Goal: Task Accomplishment & Management: Use online tool/utility

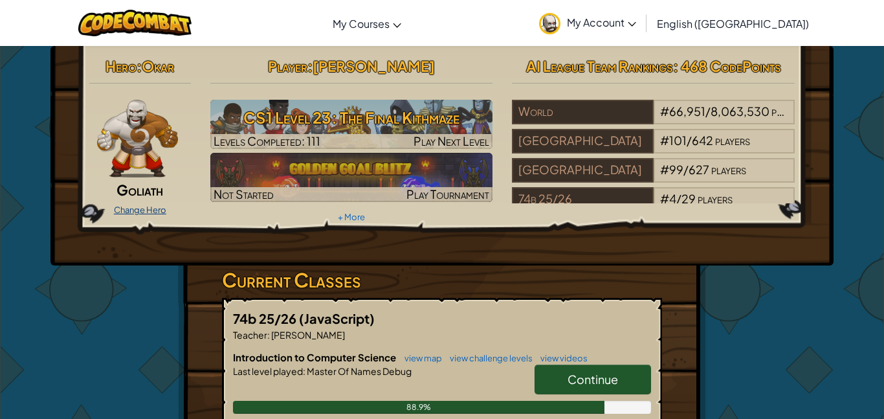
click at [162, 212] on link "Change Hero" at bounding box center [140, 210] width 52 height 10
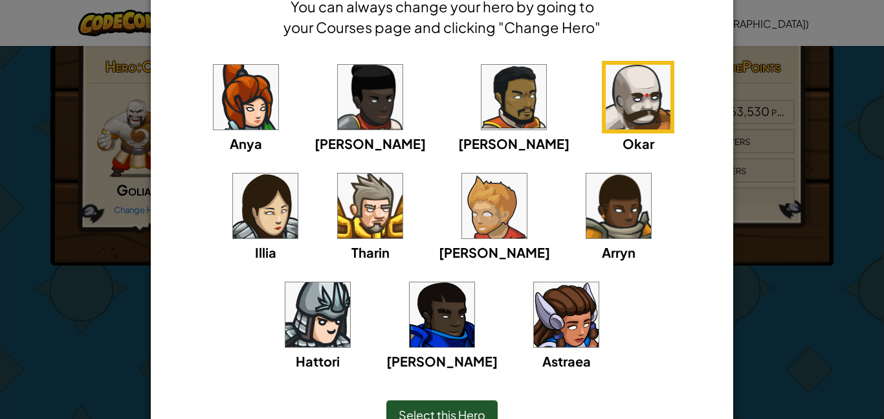
scroll to position [71, 0]
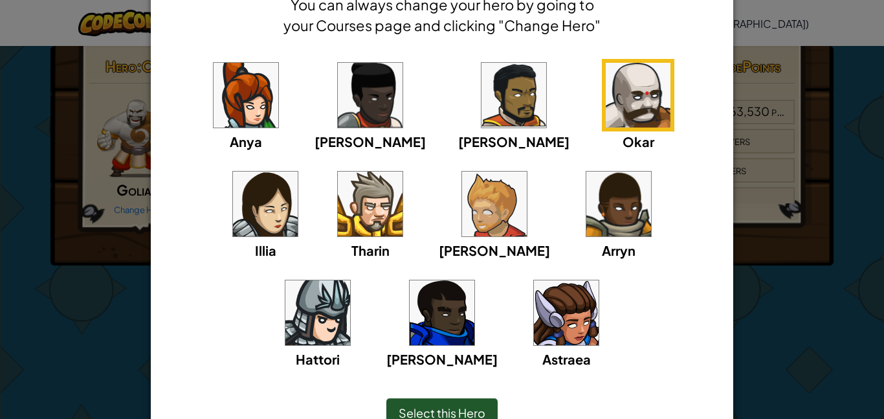
click at [779, 299] on div "× Select Your Hero You can always change your hero by going to your Courses pag…" at bounding box center [442, 209] width 884 height 419
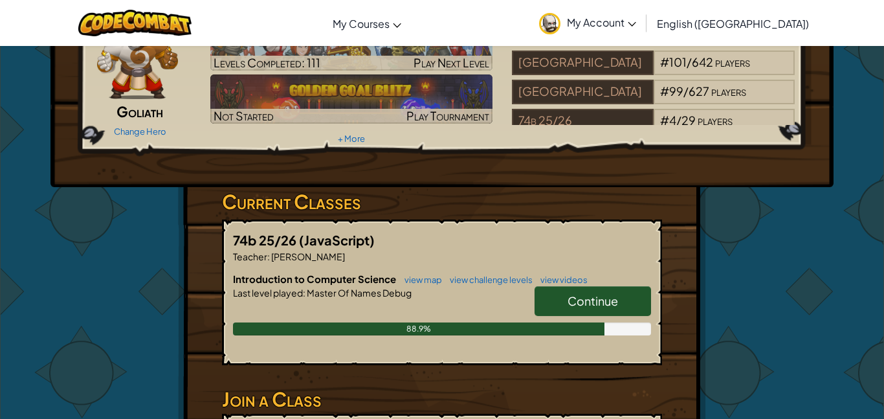
scroll to position [102, 0]
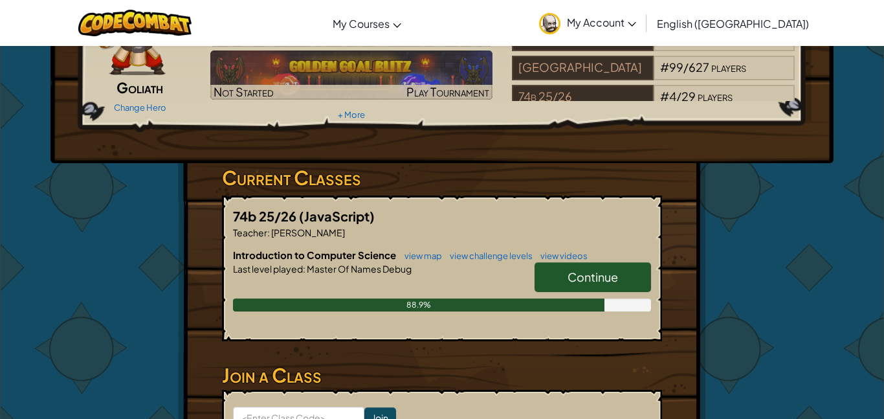
click at [561, 267] on link "Continue" at bounding box center [593, 277] width 116 height 30
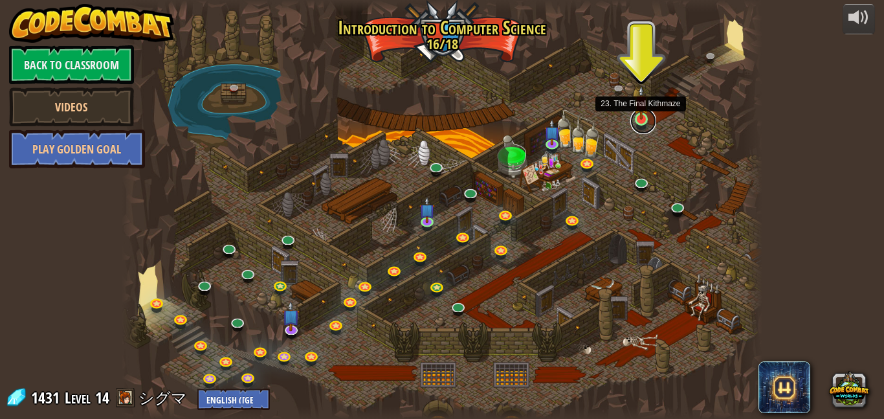
click at [652, 116] on link at bounding box center [643, 121] width 26 height 26
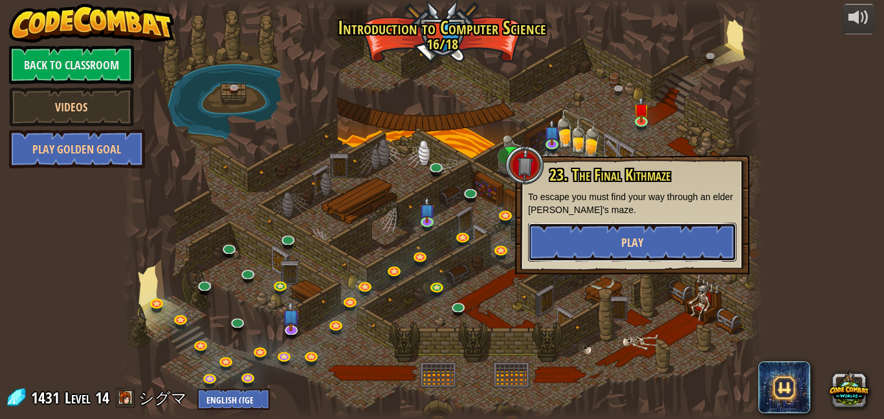
click at [587, 243] on button "Play" at bounding box center [632, 242] width 208 height 39
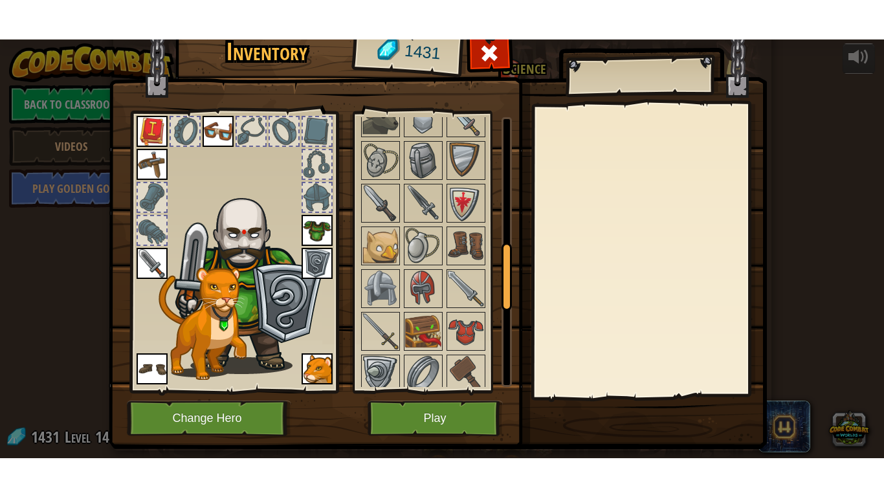
scroll to position [509, 0]
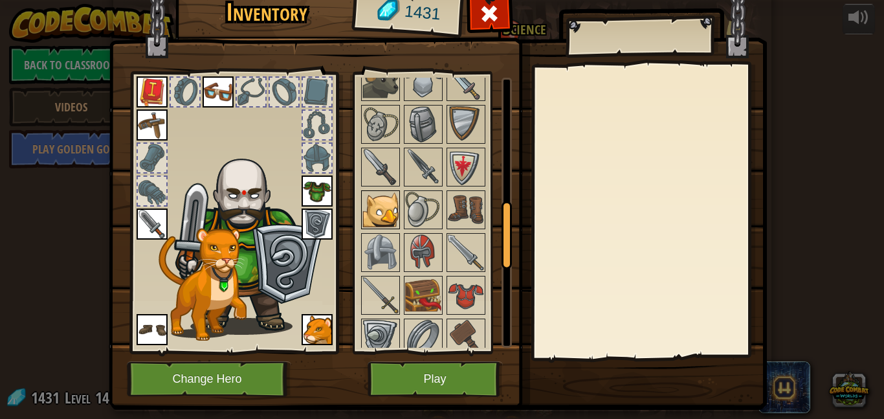
click at [384, 216] on img at bounding box center [380, 210] width 36 height 36
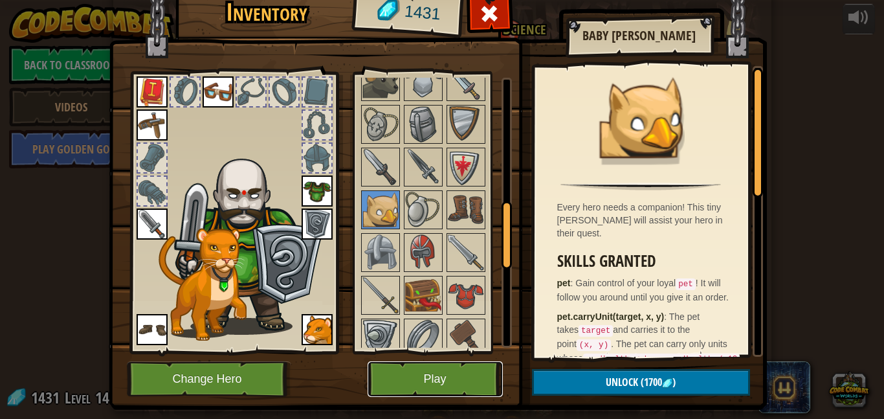
click at [416, 383] on button "Play" at bounding box center [435, 379] width 135 height 36
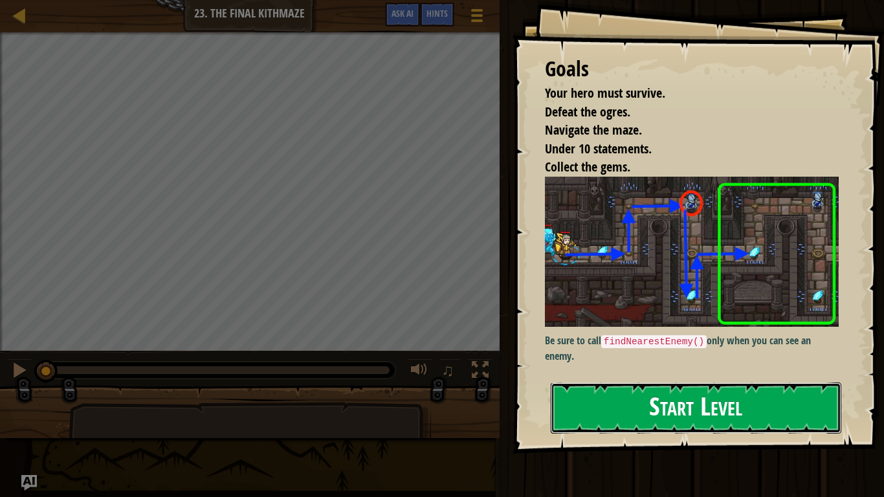
click at [646, 418] on button "Start Level" at bounding box center [696, 408] width 291 height 51
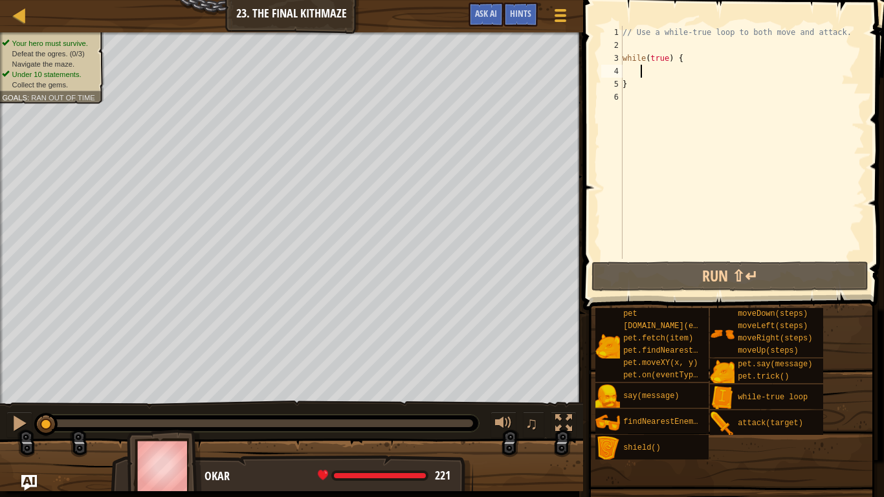
type textarea "}"
type textarea "while(true) {"
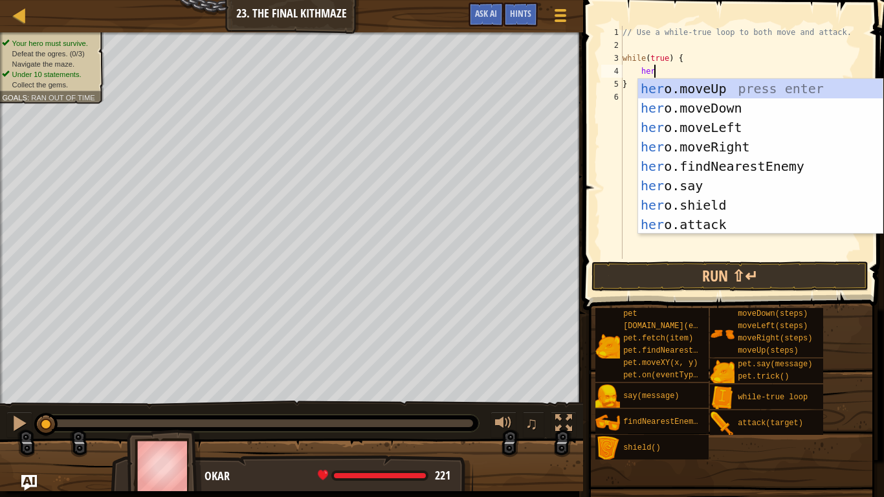
type textarea "hero"
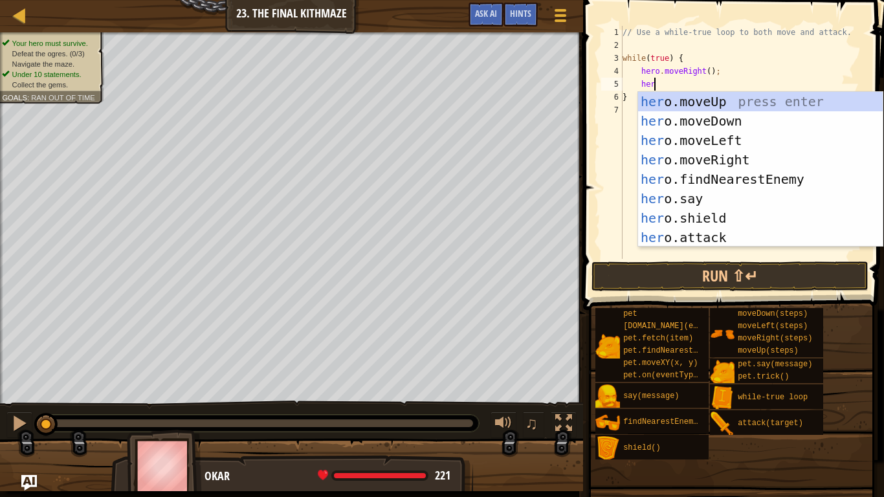
scroll to position [6, 5]
type textarea "herou"
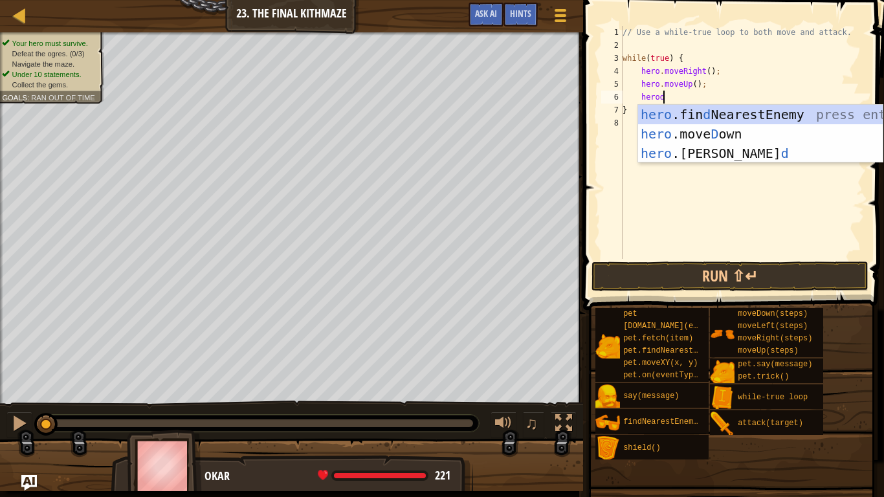
scroll to position [6, 5]
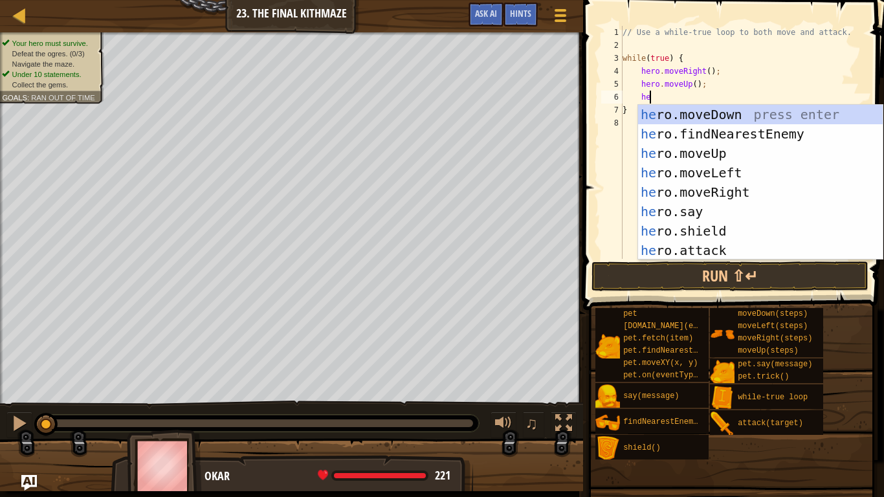
type textarea "h"
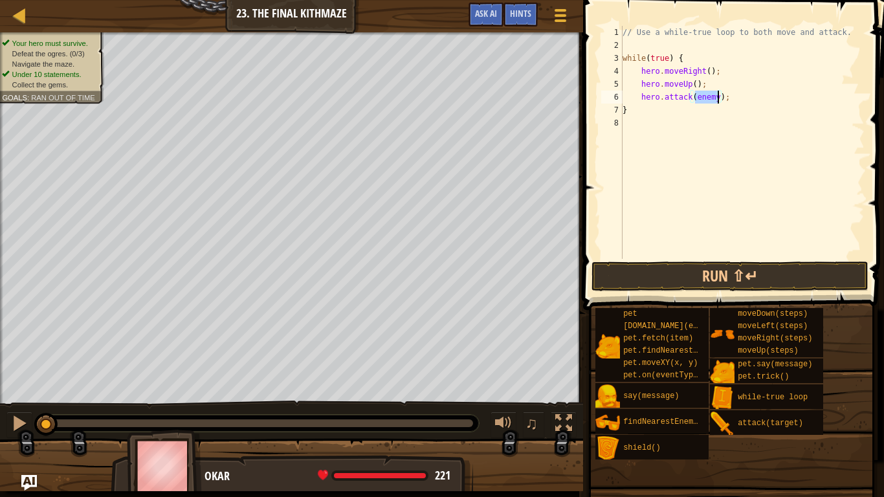
type textarea "}"
type textarea "hero.attack(enemy);"
type textarea "h"
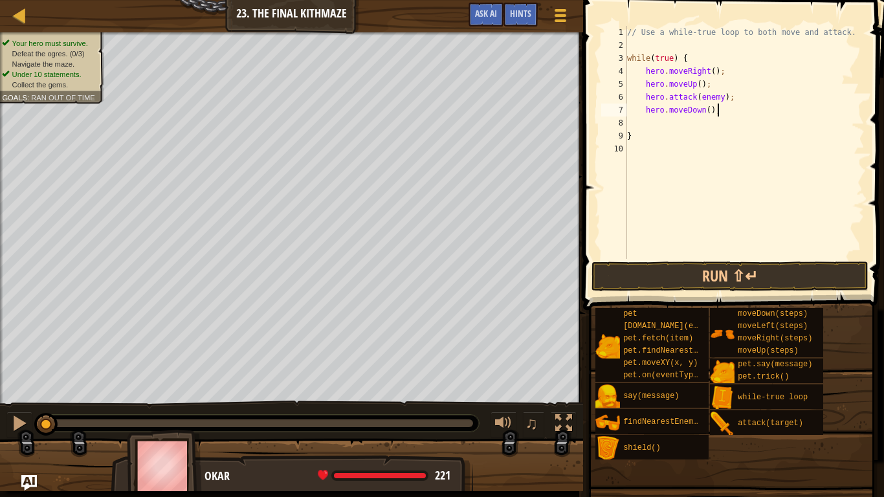
click at [720, 108] on div "// Use a while-true loop to both move and attack. while ( true ) { hero . moveR…" at bounding box center [745, 155] width 240 height 259
type textarea "hero.moveDown();"
click at [768, 128] on div "// Use a while-true loop to both move and attack. while ( true ) { hero . moveR…" at bounding box center [745, 155] width 240 height 259
type textarea "hero.moveDown();"
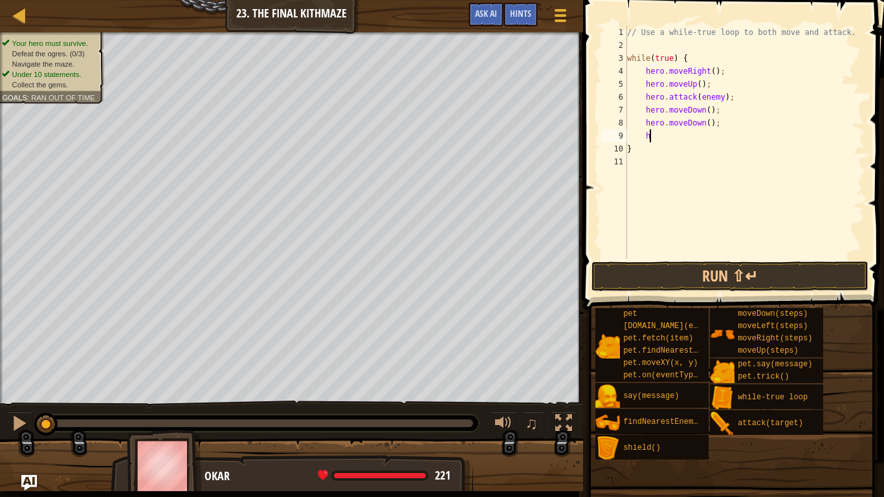
type textarea "he"
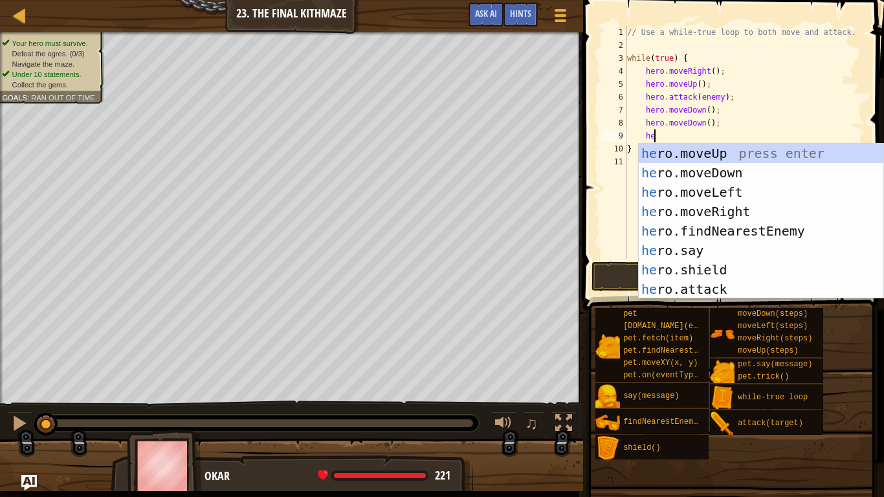
scroll to position [6, 2]
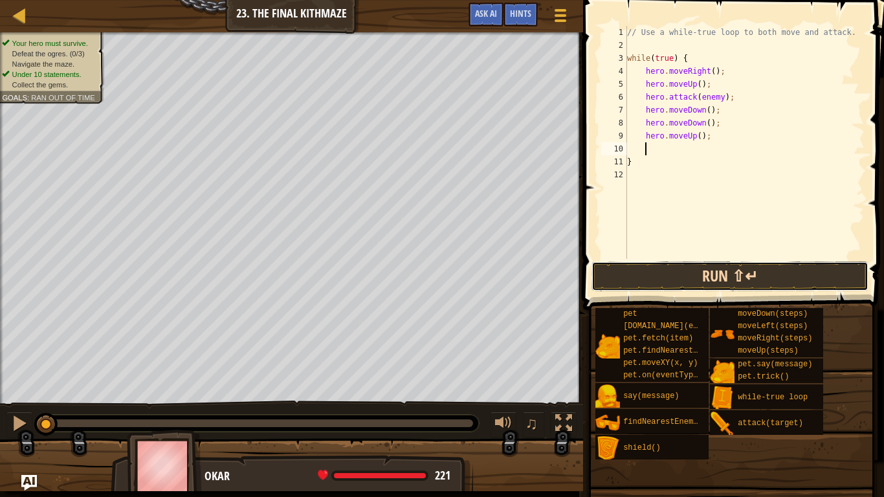
click at [645, 289] on button "Run ⇧↵" at bounding box center [730, 276] width 277 height 30
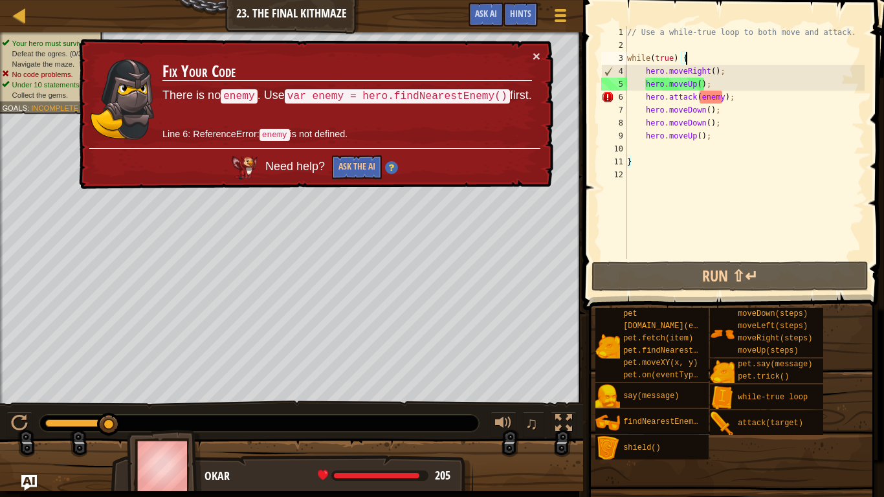
click at [726, 60] on div "// Use a while-true loop to both move and attack. while ( true ) { hero . moveR…" at bounding box center [745, 155] width 240 height 259
click at [738, 71] on div "// Use a while-true loop to both move and attack. while ( true ) { hero . moveR…" at bounding box center [745, 155] width 240 height 259
click at [726, 53] on div "// Use a while-true loop to both move and attack. while ( true ) { hero . moveR…" at bounding box center [745, 155] width 240 height 259
type textarea "while(true) {"
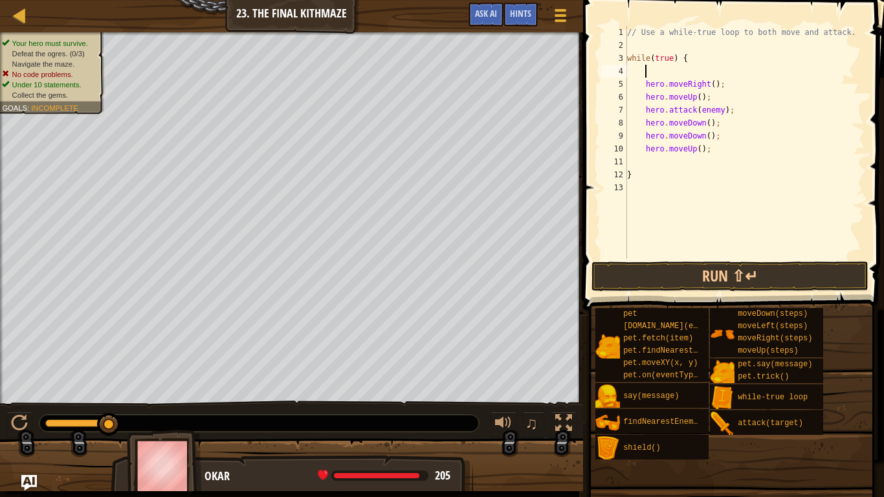
type textarea "f"
click at [713, 287] on button "Run ⇧↵" at bounding box center [730, 276] width 277 height 30
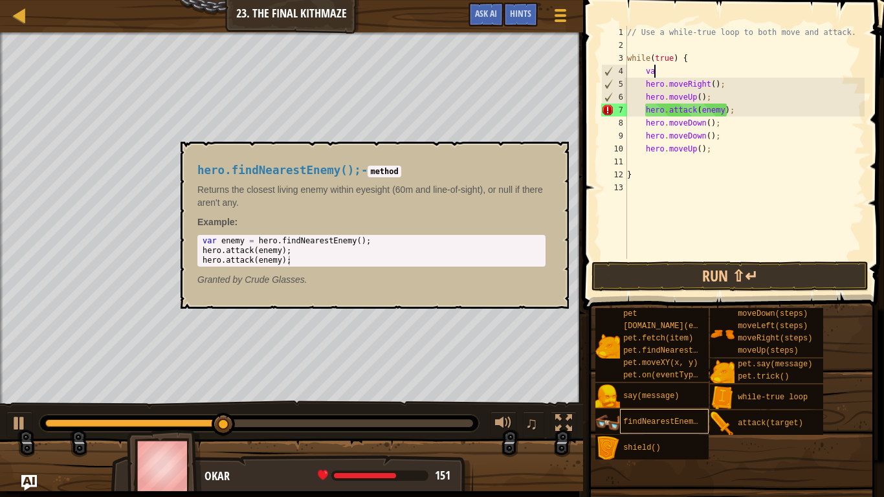
type textarea "v"
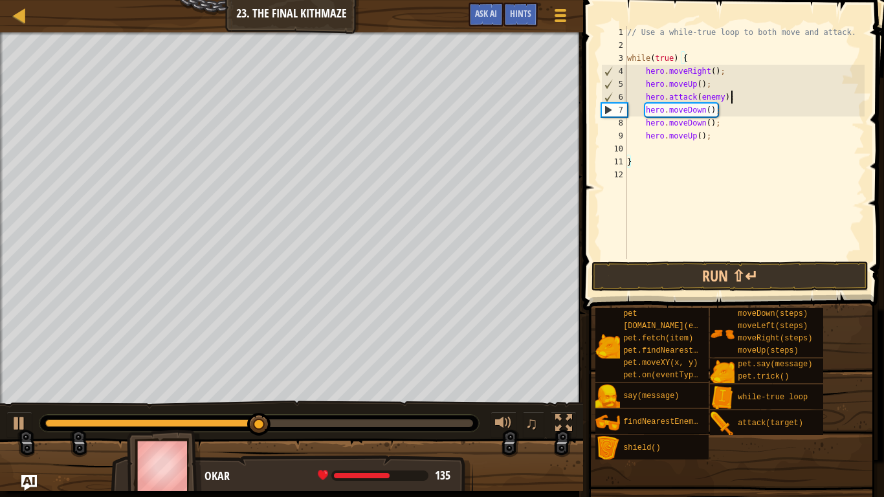
click at [744, 99] on div "// Use a while-true loop to both move and attack. while ( true ) { hero . moveR…" at bounding box center [745, 155] width 240 height 259
type textarea "hero.moveUp();"
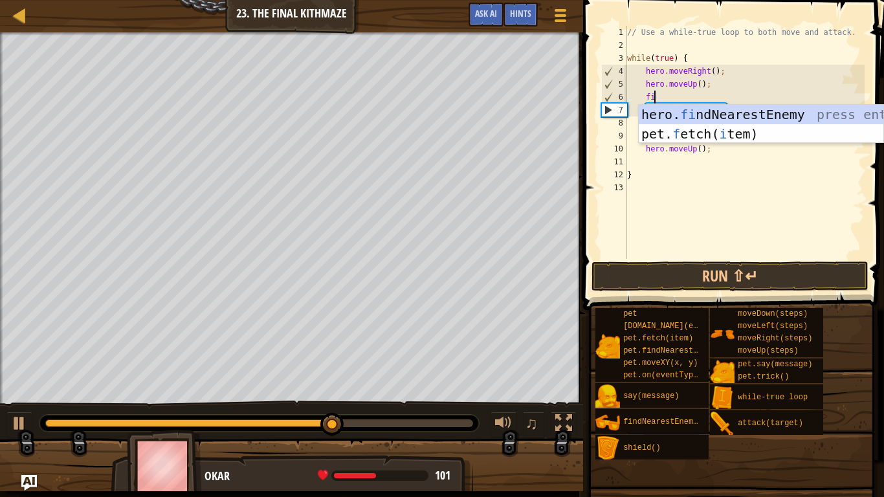
type textarea "fin"
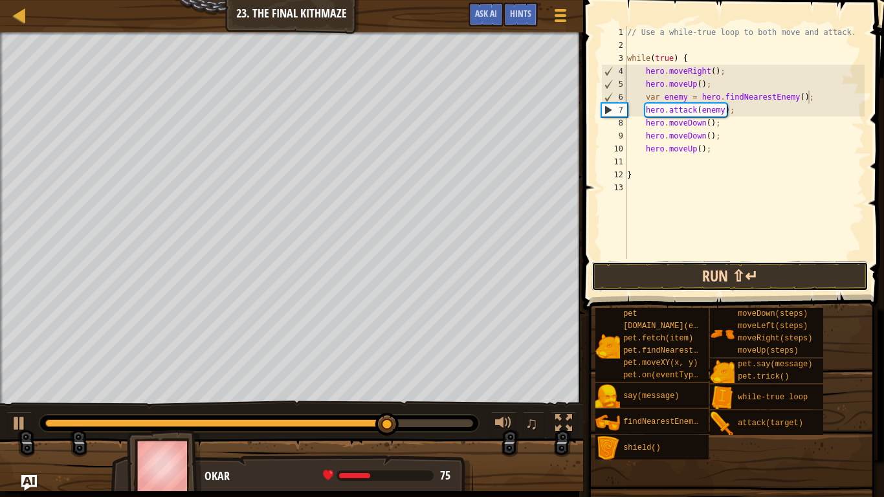
click at [659, 277] on button "Run ⇧↵" at bounding box center [730, 276] width 277 height 30
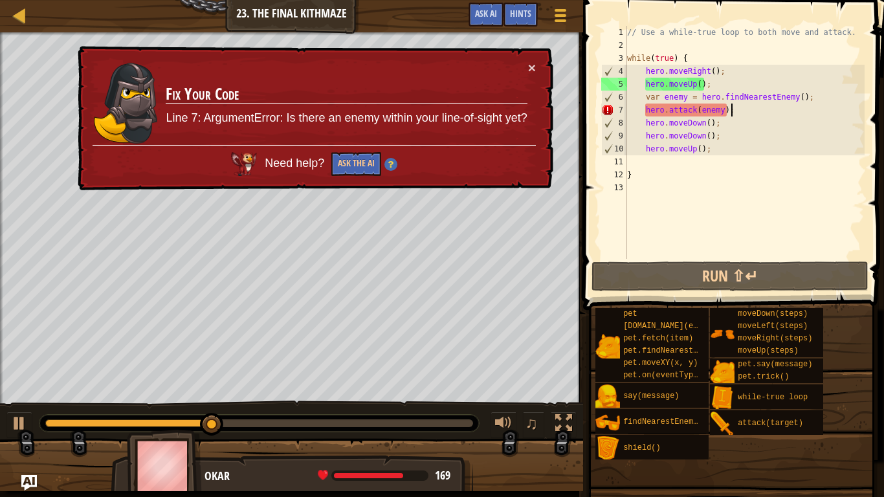
click at [737, 112] on div "// Use a while-true loop to both move and attack. while ( true ) { hero . moveR…" at bounding box center [745, 155] width 240 height 259
type textarea "hero.attack(enemy);"
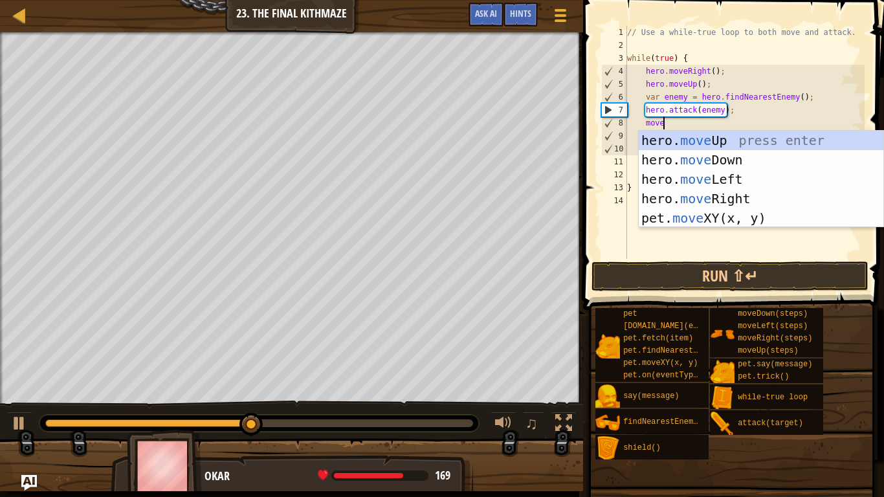
type textarea "mover"
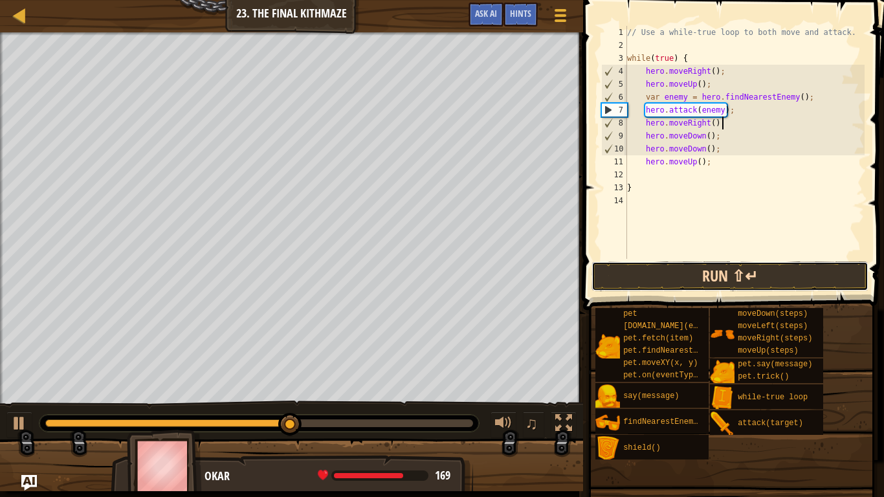
click at [691, 274] on button "Run ⇧↵" at bounding box center [730, 276] width 277 height 30
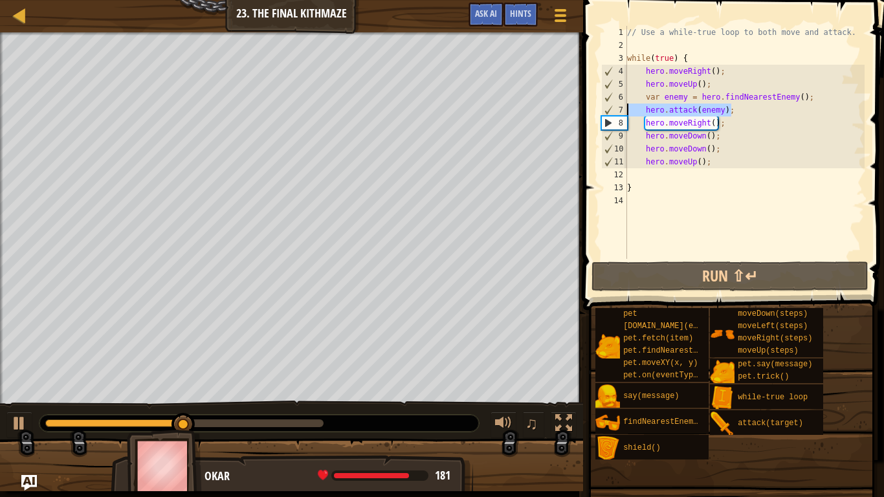
drag, startPoint x: 736, startPoint y: 112, endPoint x: 629, endPoint y: 107, distance: 106.9
click at [629, 107] on div "// Use a while-true loop to both move and attack. while ( true ) { hero . moveR…" at bounding box center [745, 155] width 240 height 259
type textarea "hero.attack(enemy);"
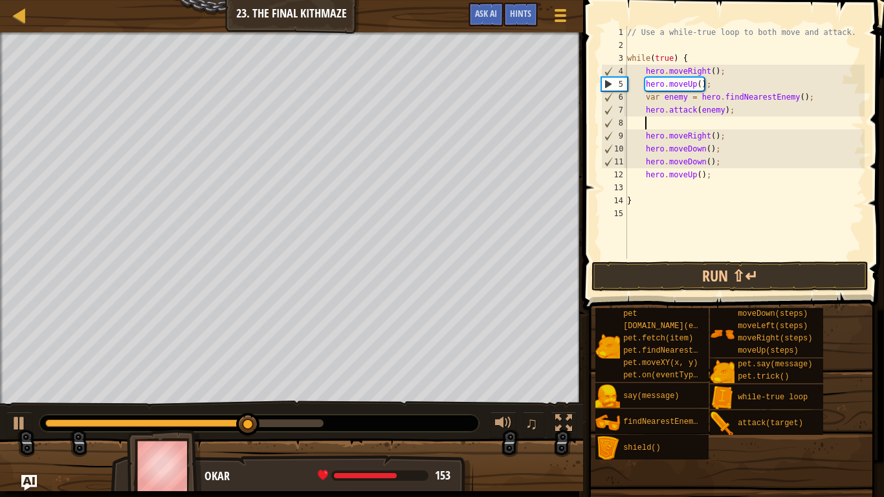
paste textarea "hero.attack(enemy);"
type textarea "hero.attack(enemy);"
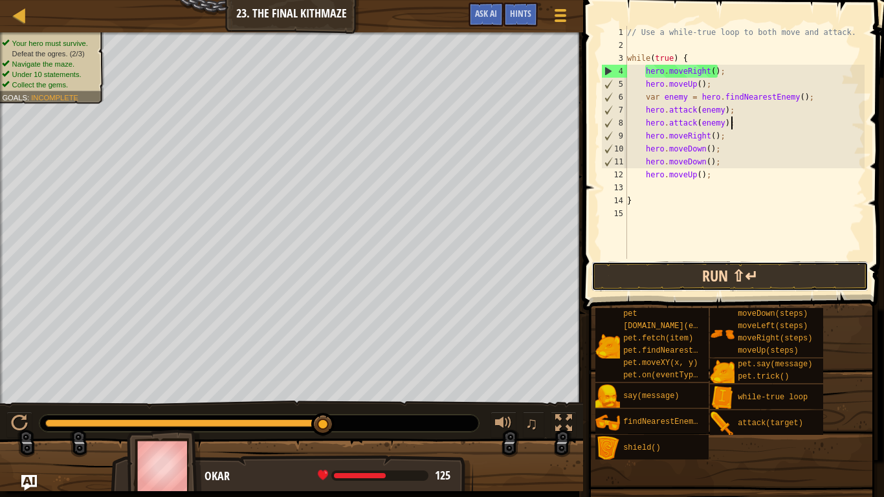
click at [680, 266] on button "Run ⇧↵" at bounding box center [730, 276] width 277 height 30
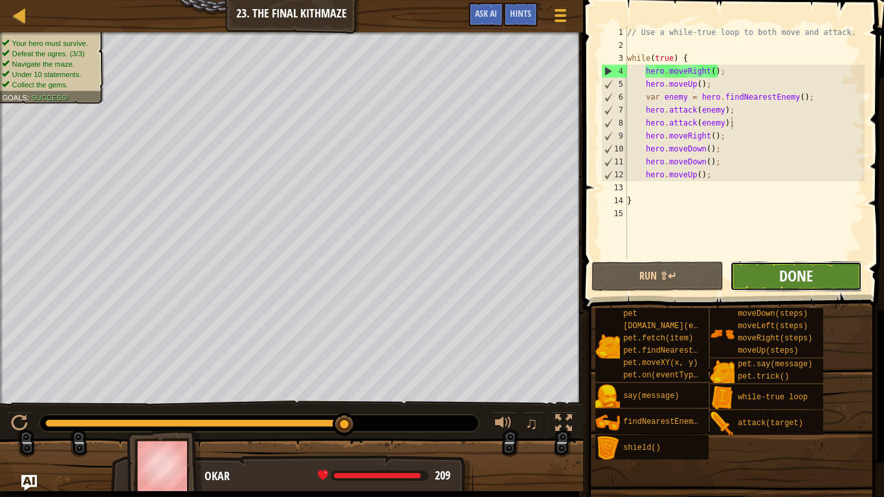
click at [811, 276] on span "Done" at bounding box center [796, 275] width 34 height 21
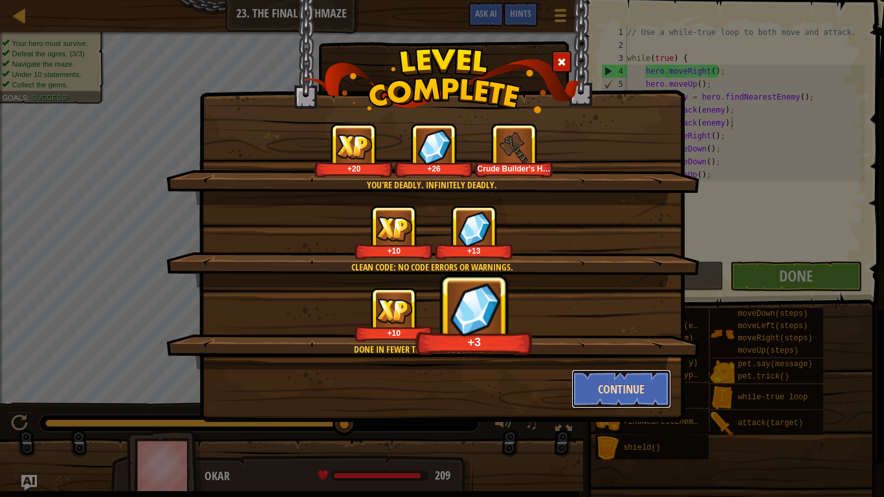
click at [594, 390] on button "Continue" at bounding box center [621, 389] width 100 height 39
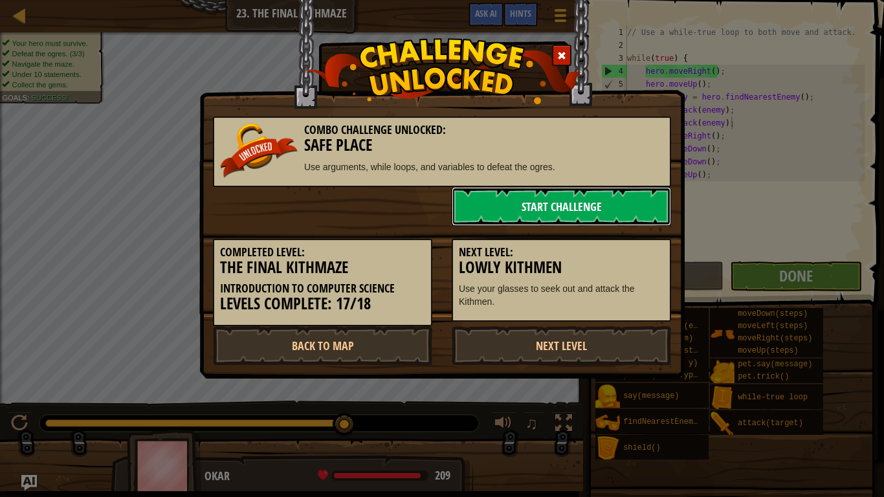
click at [491, 206] on link "Start Challenge" at bounding box center [561, 206] width 219 height 39
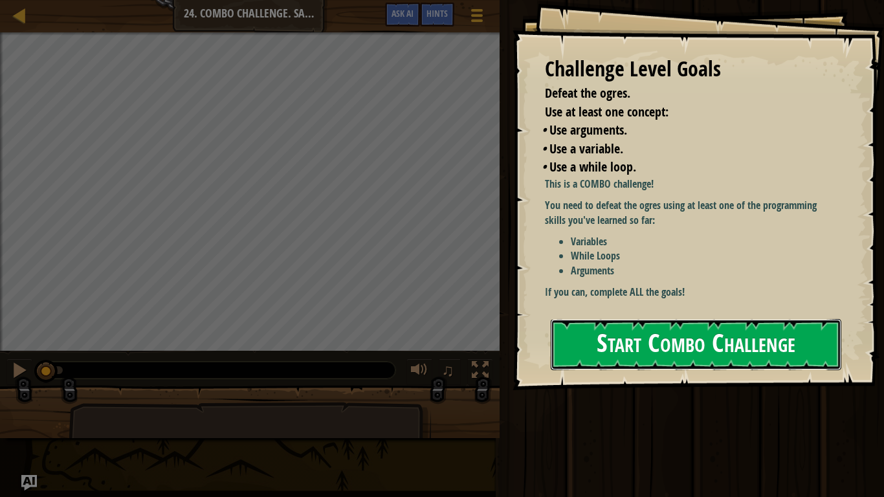
click at [599, 338] on button "Start Combo Challenge" at bounding box center [696, 344] width 291 height 51
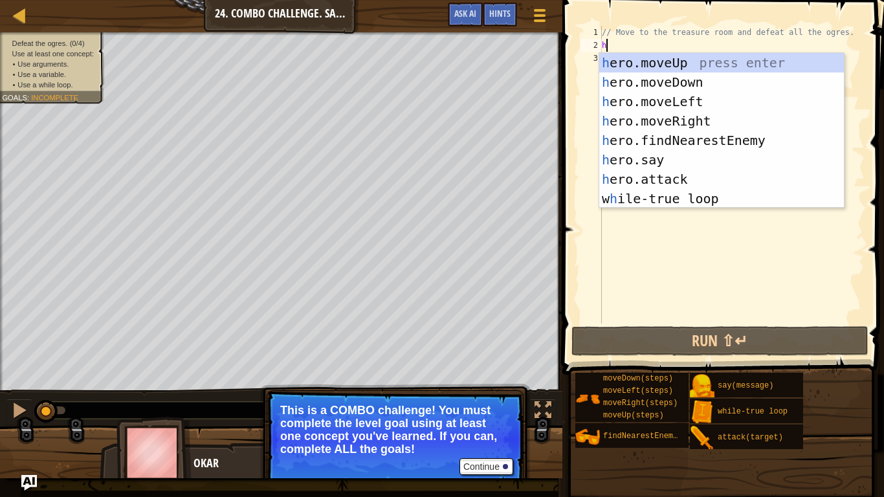
scroll to position [6, 0]
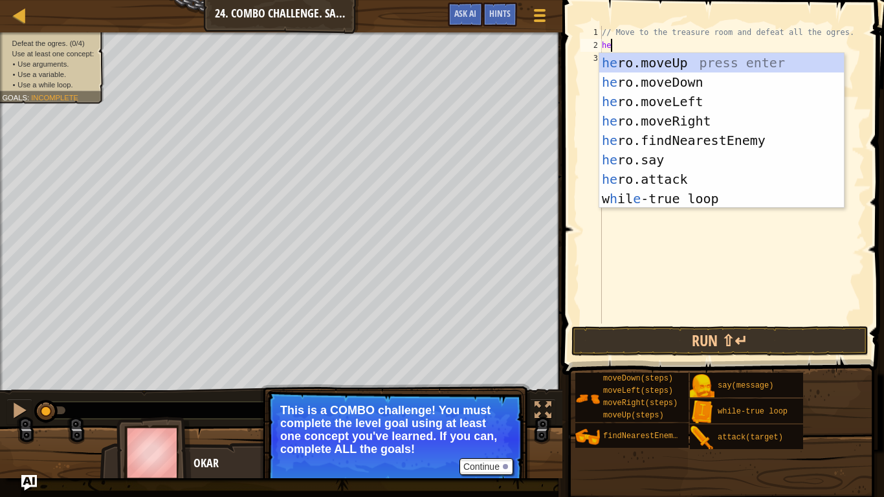
type textarea "her"
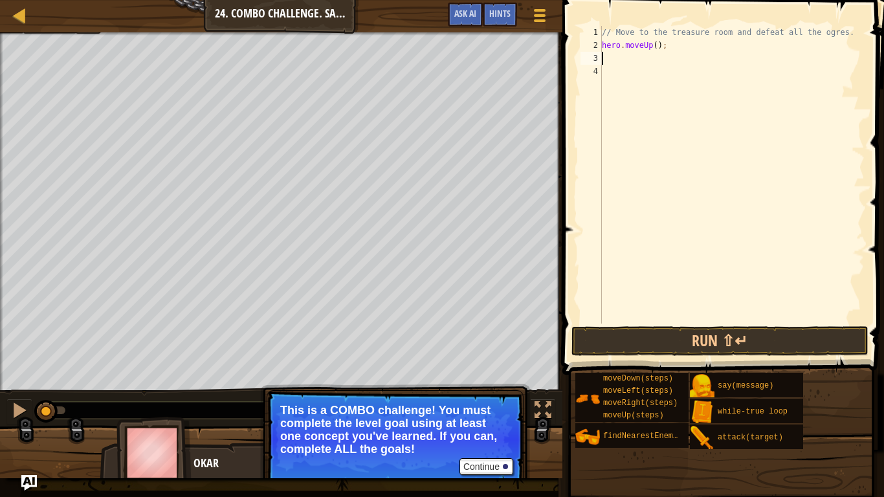
click at [656, 48] on div "// Move to the treasure room and defeat all the ogres. hero . moveUp ( ) ;" at bounding box center [731, 188] width 265 height 324
type textarea "hero.moveUp(4);"
click at [626, 64] on div "// Move to the treasure room and defeat all the ogres. hero . moveUp ( 4 ) ;" at bounding box center [731, 188] width 265 height 324
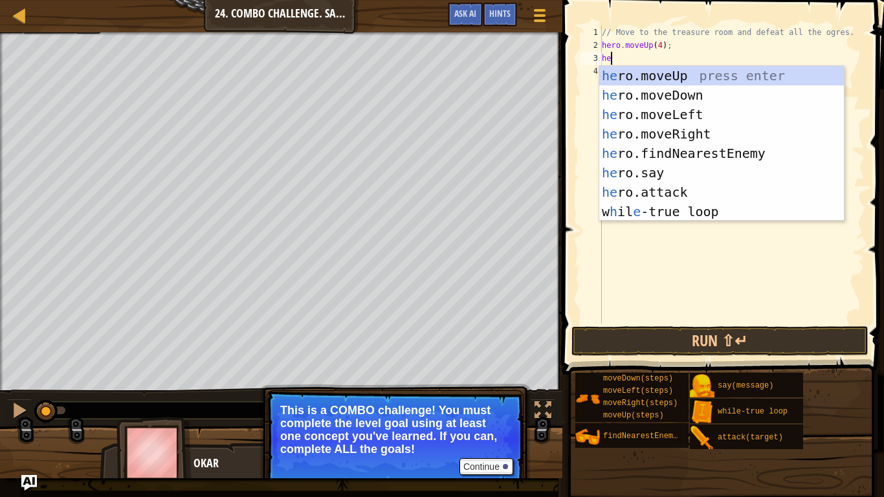
type textarea "her"
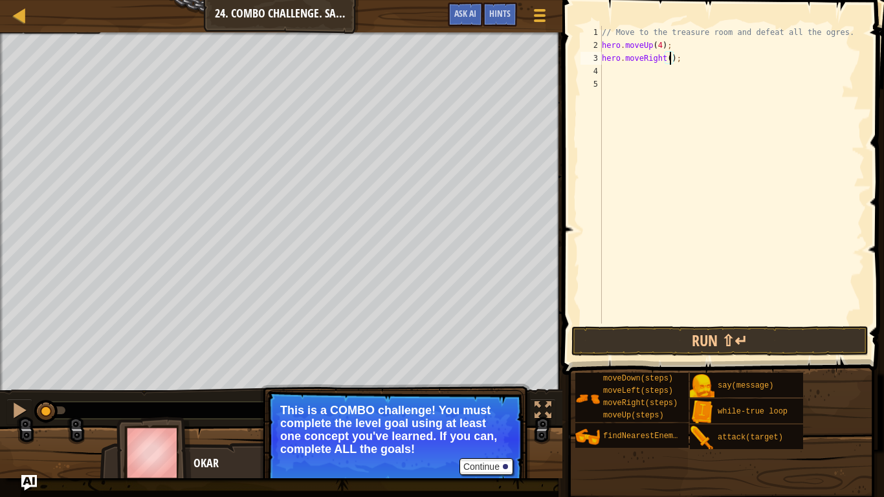
type textarea "hero.moveRight(4);"
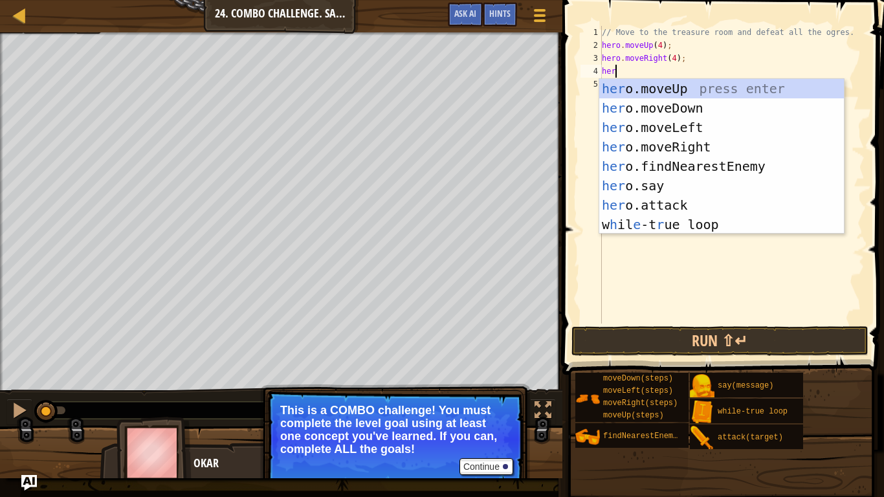
type textarea "herd"
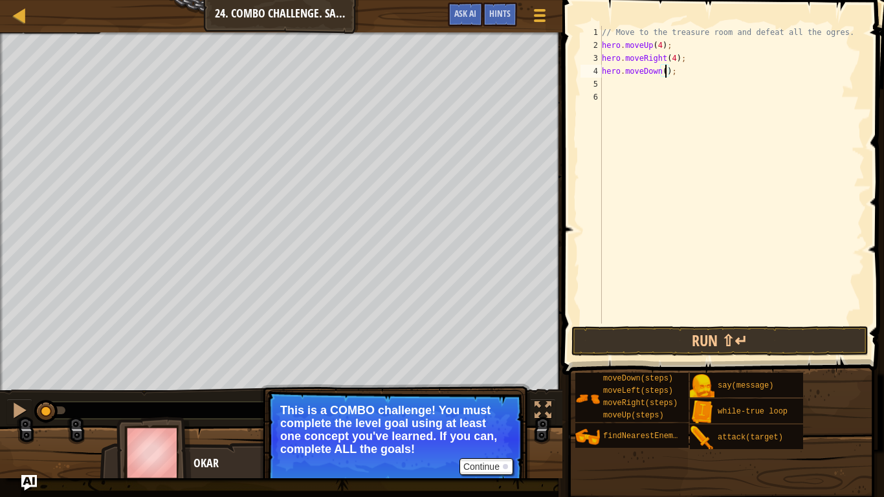
type textarea "hero.moveDown(3);"
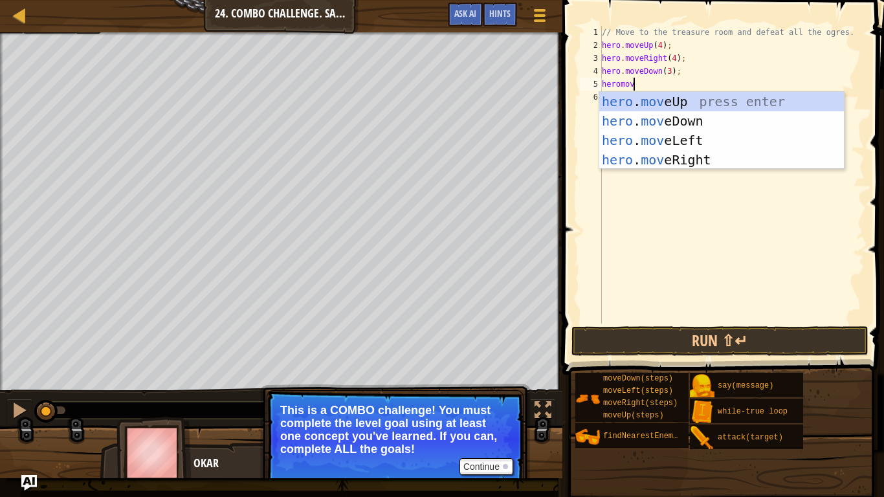
type textarea "heromover"
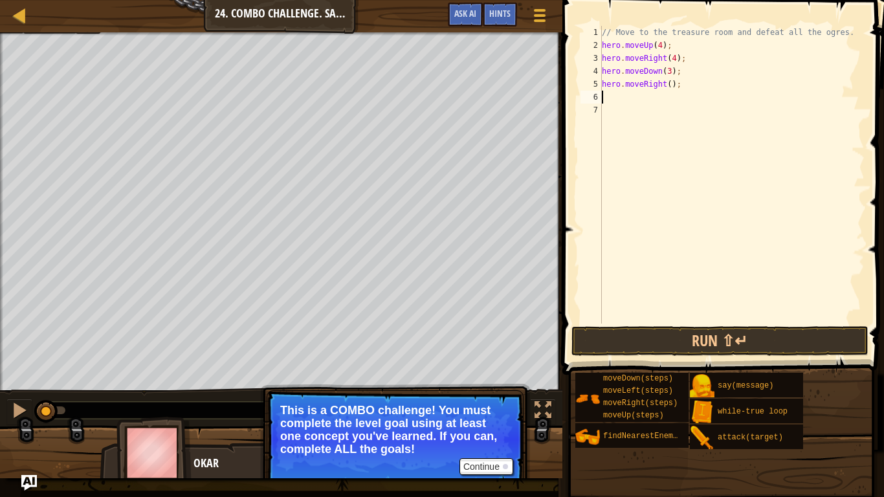
type textarea "hero.moveRight();"
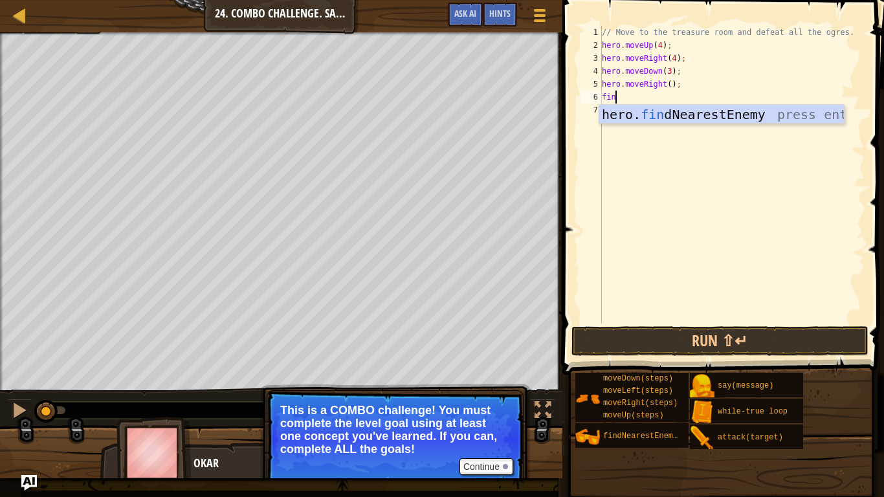
type textarea "find"
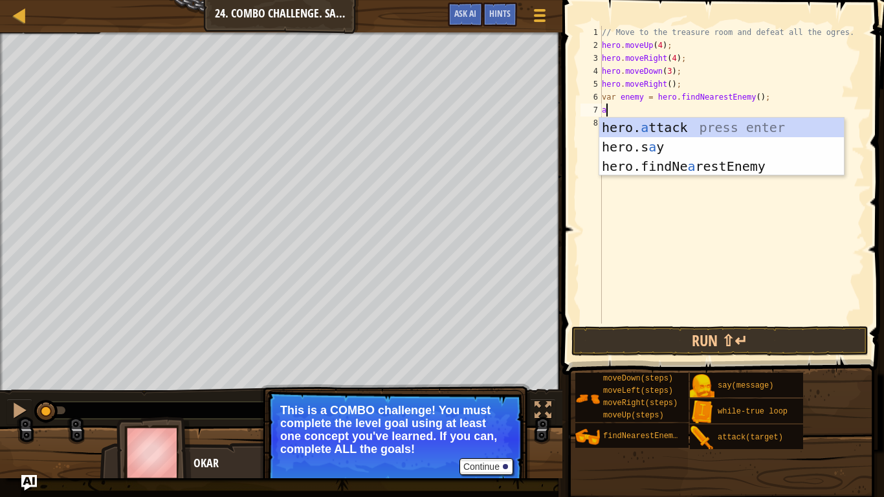
scroll to position [6, 1]
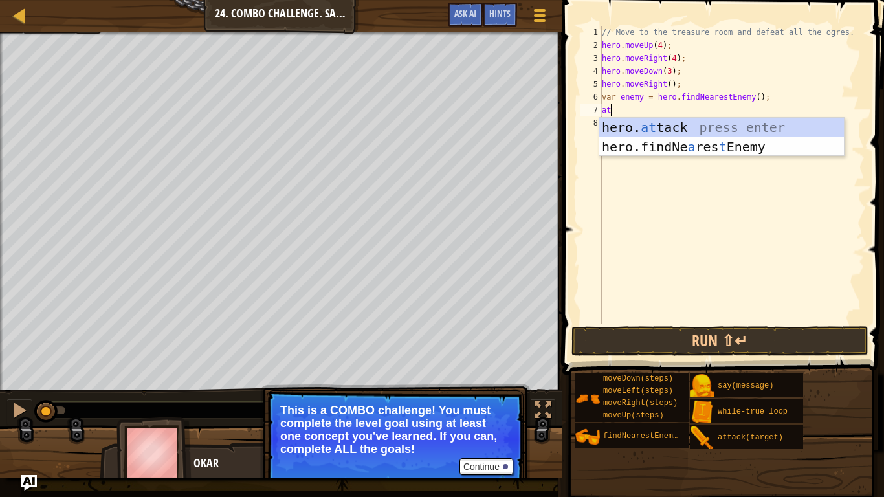
type textarea "hero.attack(enemy);"
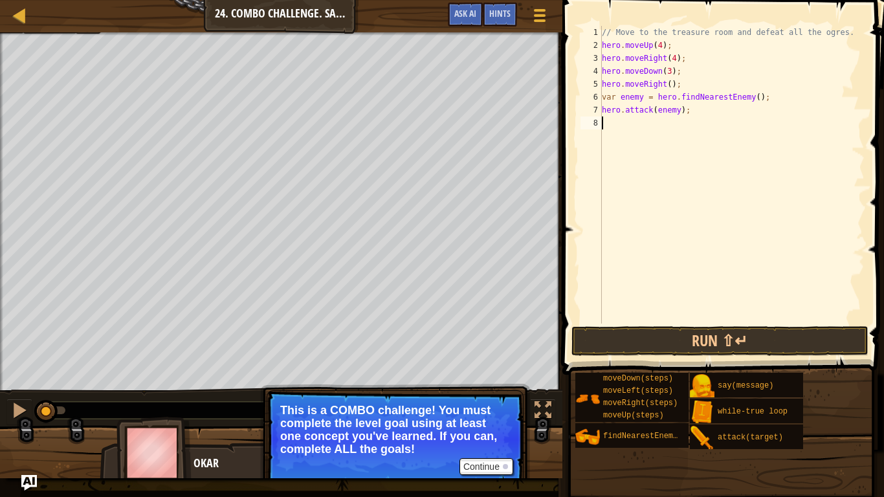
scroll to position [6, 0]
click at [606, 98] on div "// Move to the treasure room and defeat all the ogres. hero . moveUp ( 4 ) ; he…" at bounding box center [731, 188] width 265 height 324
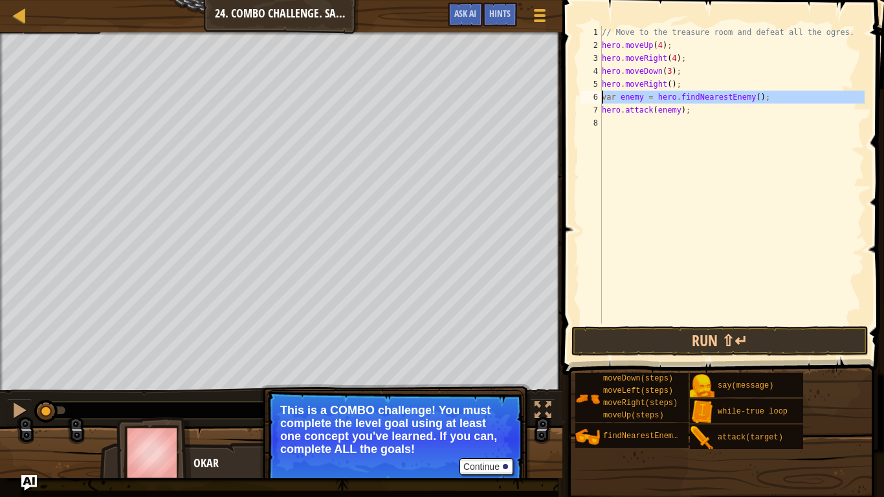
click at [601, 98] on div "6" at bounding box center [591, 97] width 21 height 13
drag, startPoint x: 603, startPoint y: 98, endPoint x: 696, endPoint y: 115, distance: 94.1
click at [696, 115] on div "// Move to the treasure room and defeat all the ogres. hero . moveUp ( 4 ) ; he…" at bounding box center [731, 188] width 265 height 324
type textarea "var enemy = hero.findNearestEnemy(); hero.attack(enemy);"
click at [684, 137] on div "// Move to the treasure room and defeat all the ogres. hero . moveUp ( 4 ) ; he…" at bounding box center [731, 188] width 265 height 324
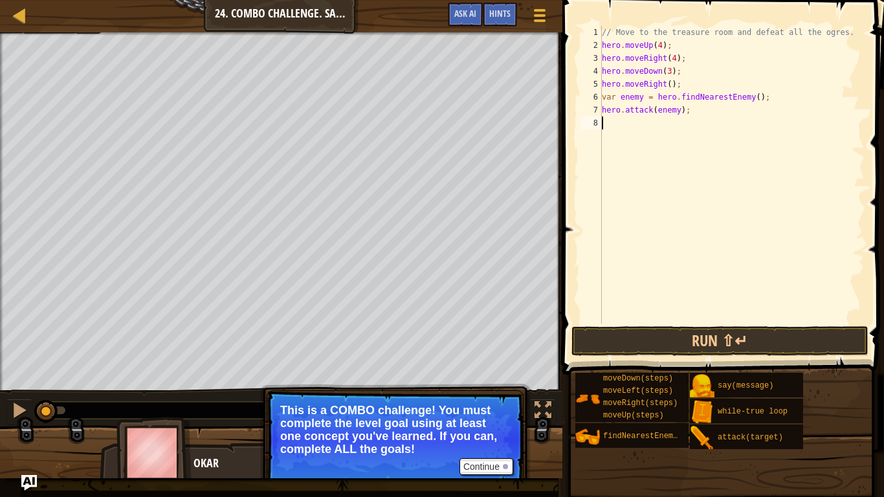
type textarea "hero.attack(enemy);"
click at [713, 114] on div "// Move to the treasure room and defeat all the ogres. hero . moveUp ( 4 ) ; he…" at bounding box center [734, 188] width 261 height 324
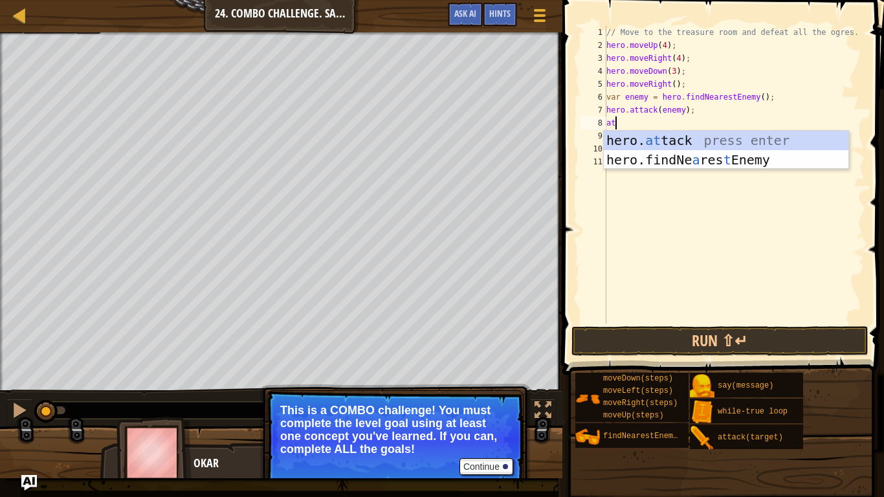
scroll to position [6, 1]
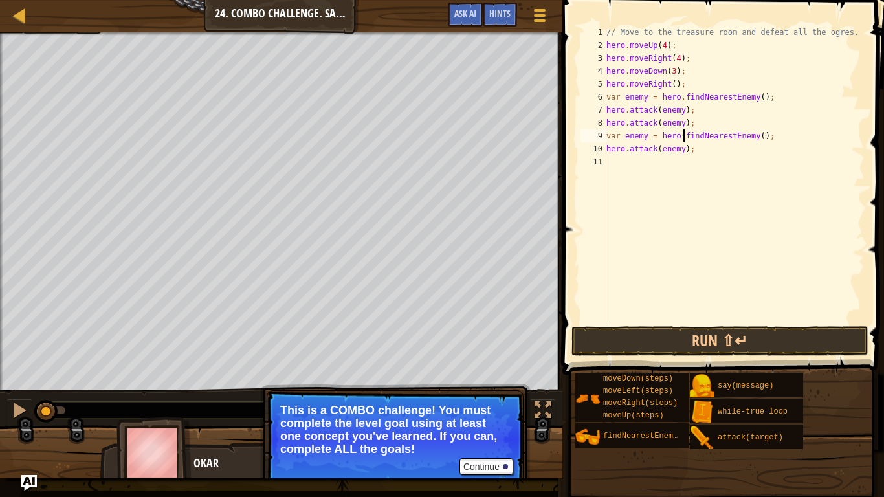
type textarea "hero.attack(enemy);"
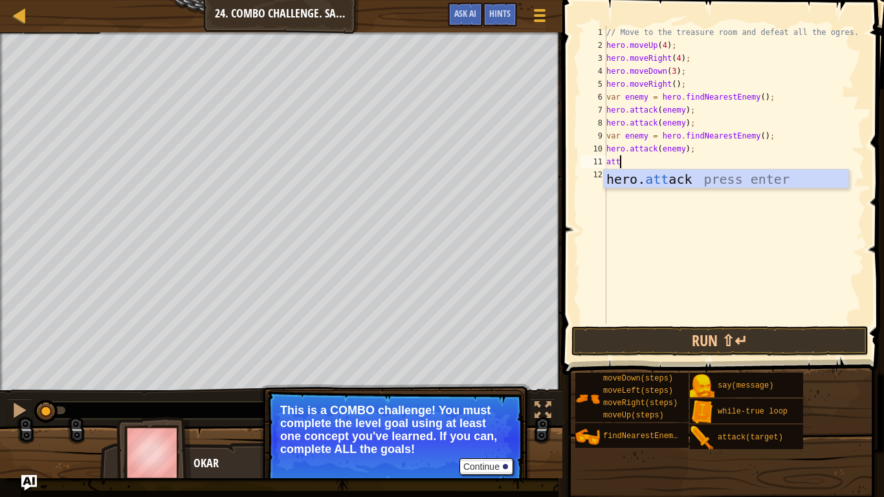
type textarea "hero.attack(enemy);"
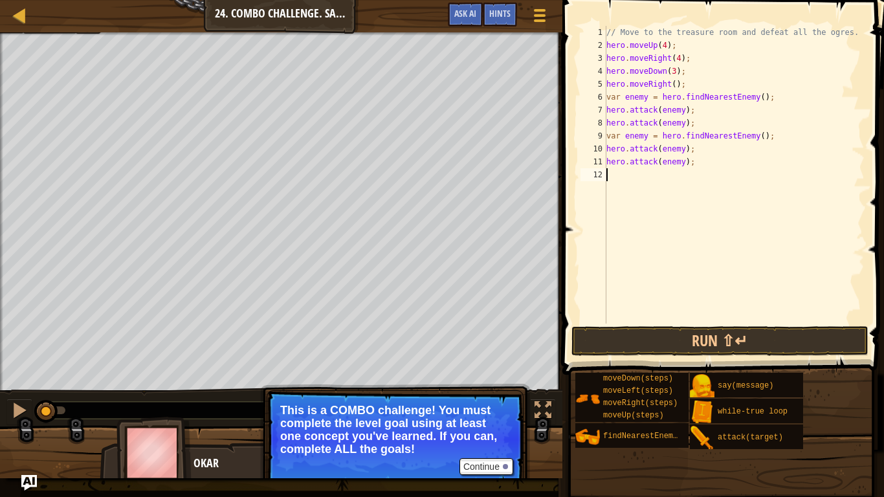
scroll to position [6, 0]
click at [720, 345] on button "Run ⇧↵" at bounding box center [719, 341] width 297 height 30
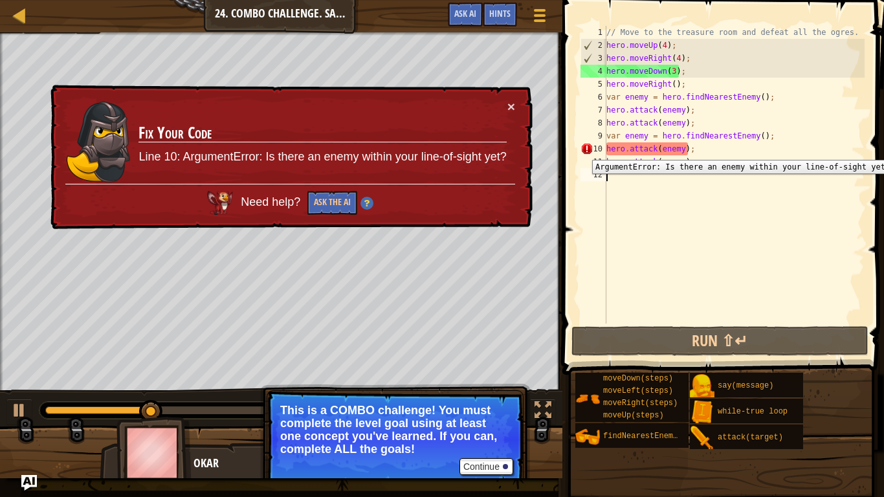
click at [588, 150] on div "10" at bounding box center [594, 148] width 26 height 13
click at [512, 104] on button "×" at bounding box center [512, 111] width 8 height 14
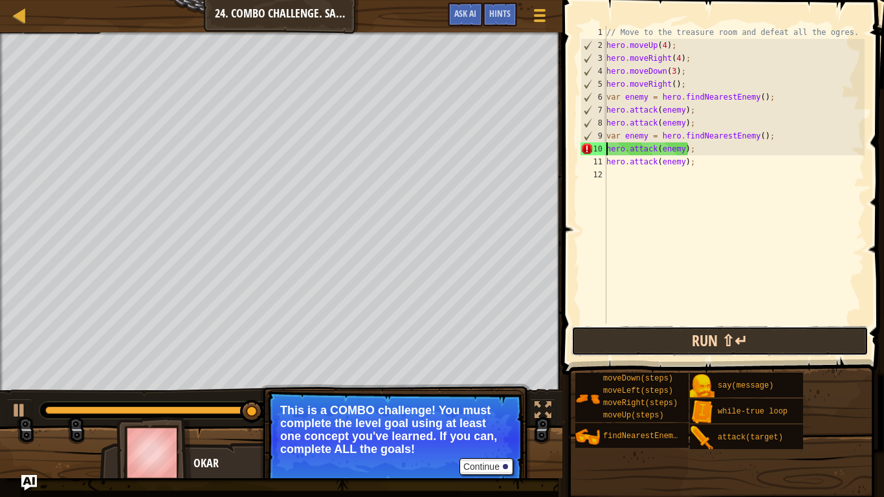
click at [624, 342] on button "Run ⇧↵" at bounding box center [719, 341] width 297 height 30
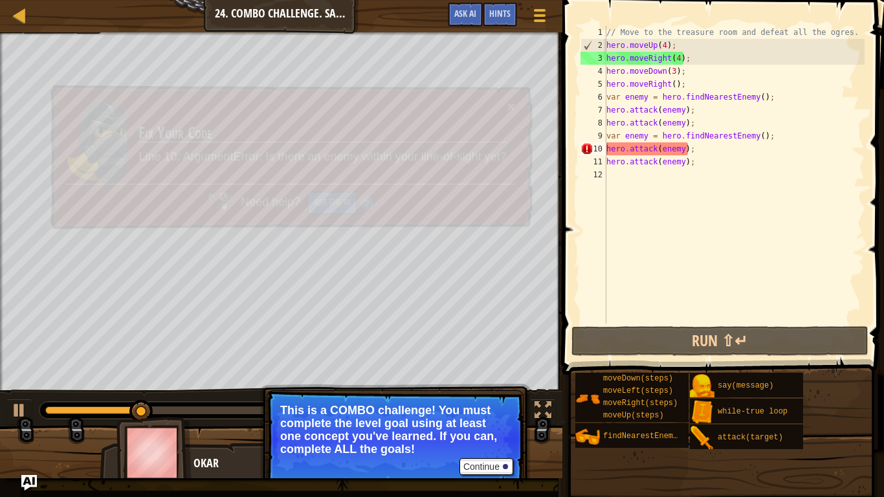
click at [513, 106] on button "×" at bounding box center [512, 111] width 8 height 14
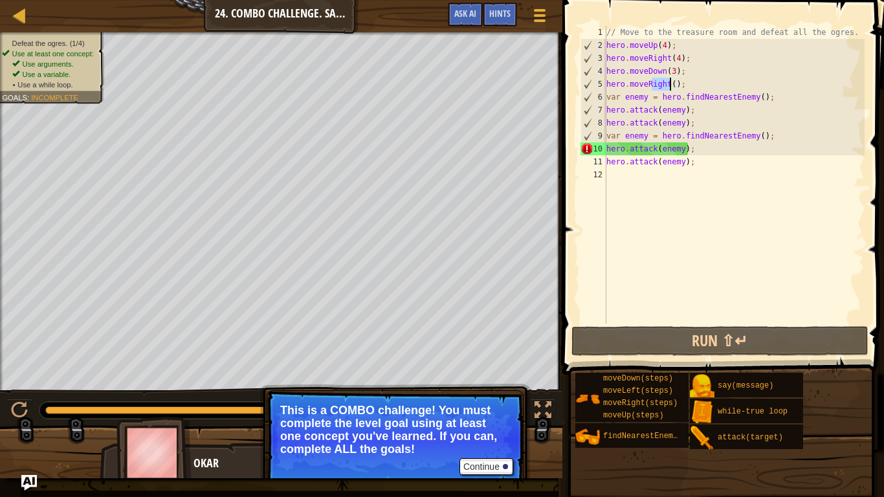
drag, startPoint x: 650, startPoint y: 83, endPoint x: 672, endPoint y: 83, distance: 22.0
click at [672, 83] on div "// Move to the treasure room and defeat all the ogres. hero . moveUp ( 4 ) ; he…" at bounding box center [734, 188] width 261 height 324
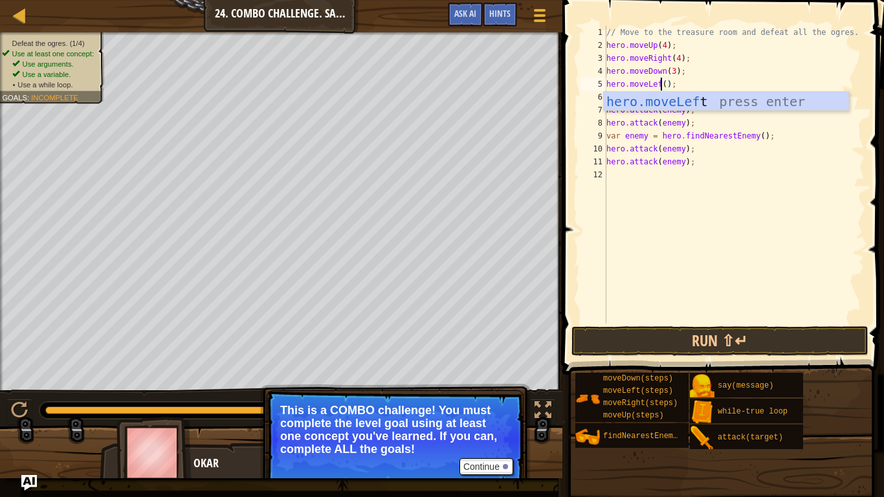
type textarea "hero.moveLeft();"
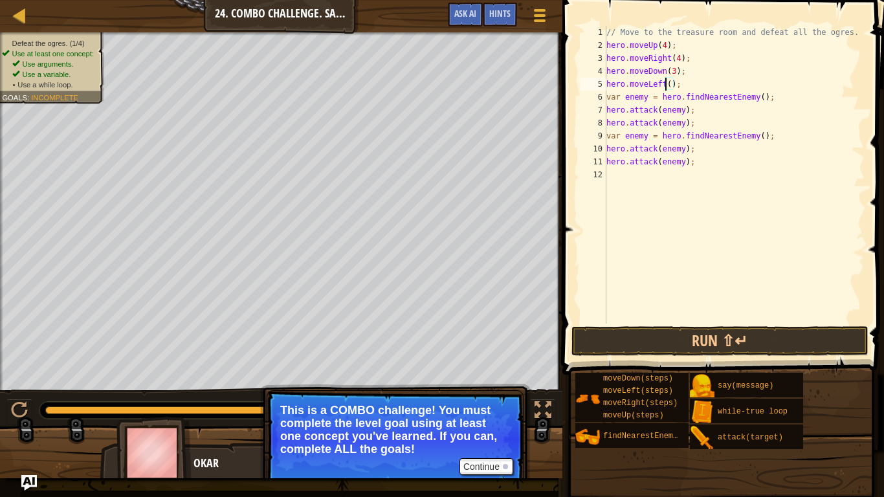
click at [738, 168] on div "// Move to the treasure room and defeat all the ogres. hero . moveUp ( 4 ) ; he…" at bounding box center [734, 188] width 261 height 324
click at [691, 346] on button "Run ⇧↵" at bounding box center [719, 341] width 297 height 30
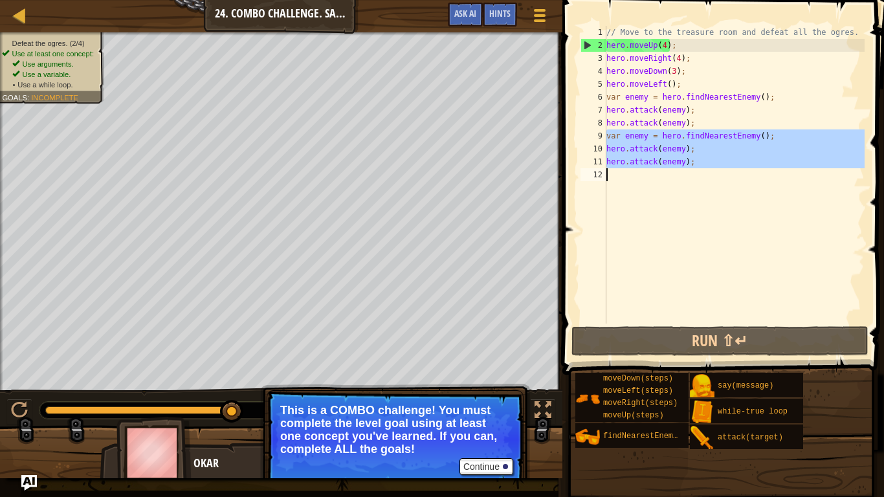
drag, startPoint x: 606, startPoint y: 137, endPoint x: 693, endPoint y: 168, distance: 91.5
click at [693, 168] on div "// Move to the treasure room and defeat all the ogres. hero . moveUp ( 4 ) ; he…" at bounding box center [734, 188] width 261 height 324
type textarea "hero.attack(enemy);"
click at [693, 168] on div "// Move to the treasure room and defeat all the ogres. hero . moveUp ( 4 ) ; he…" at bounding box center [734, 175] width 261 height 298
drag, startPoint x: 693, startPoint y: 164, endPoint x: 606, endPoint y: 135, distance: 91.3
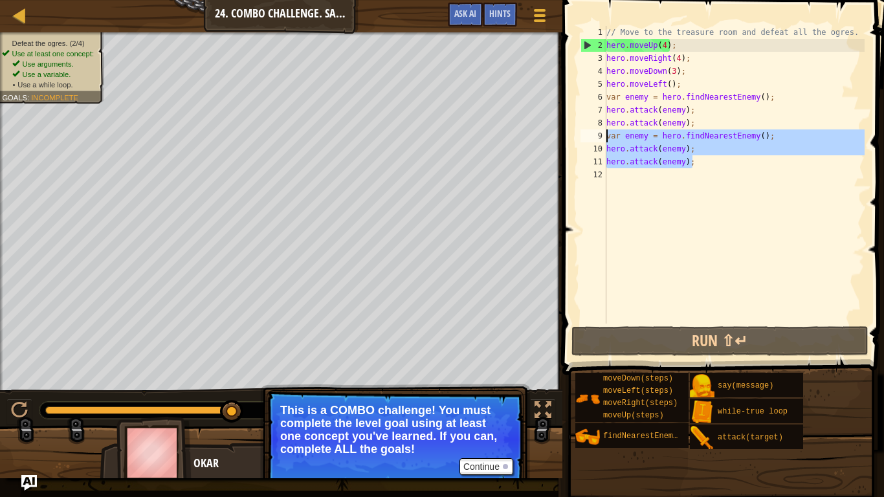
click at [606, 135] on div "// Move to the treasure room and defeat all the ogres. hero . moveUp ( 4 ) ; he…" at bounding box center [734, 188] width 261 height 324
click at [608, 158] on div "// Move to the treasure room and defeat all the ogres. hero . moveUp ( 4 ) ; he…" at bounding box center [734, 175] width 261 height 298
type textarea "hero.attack(enemy);"
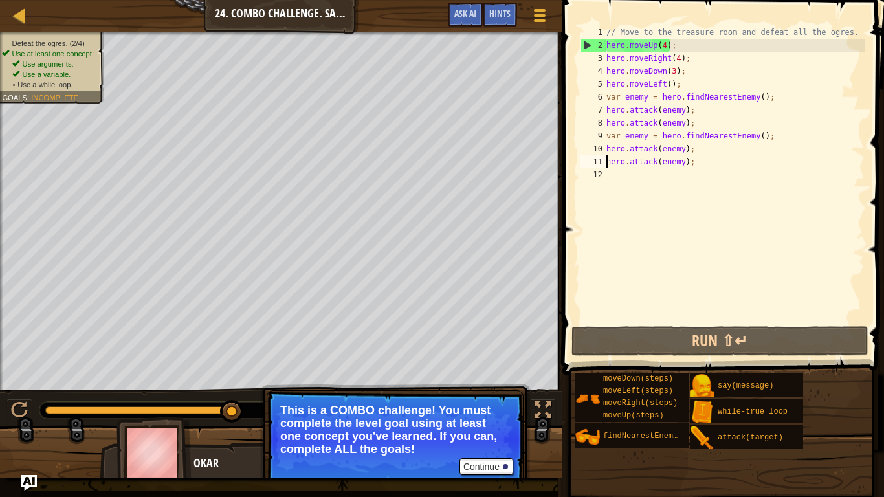
click at [613, 168] on div "// Move to the treasure room and defeat all the ogres. hero . moveUp ( 4 ) ; he…" at bounding box center [734, 188] width 261 height 324
paste textarea "hero.attack(enemy);"
type textarea "hero.attack(enemy);"
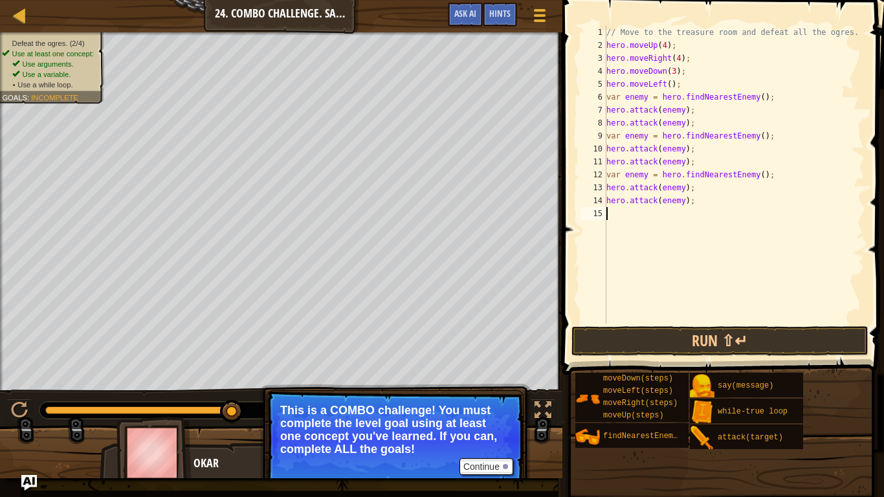
click at [615, 225] on div "// Move to the treasure room and defeat all the ogres. hero . moveUp ( 4 ) ; he…" at bounding box center [734, 188] width 261 height 324
click at [770, 330] on button "Run ⇧↵" at bounding box center [719, 341] width 297 height 30
paste textarea "hero.attack(enemy);"
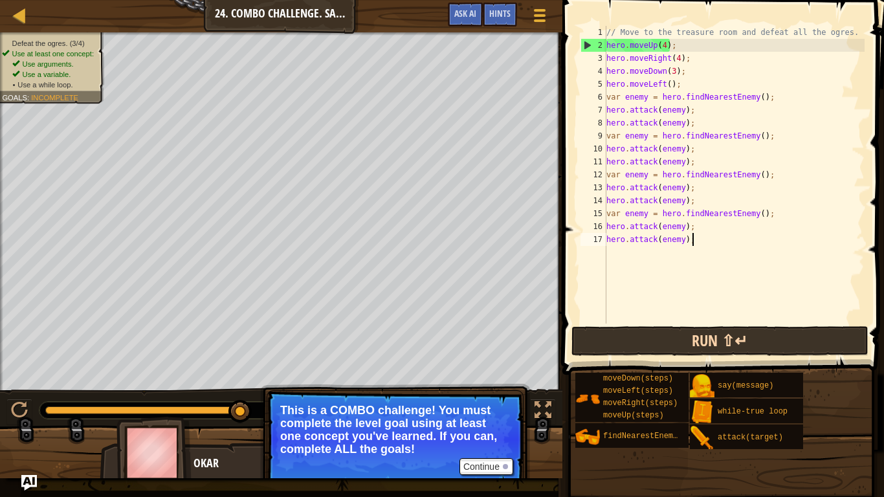
type textarea "hero.attack(enemy);"
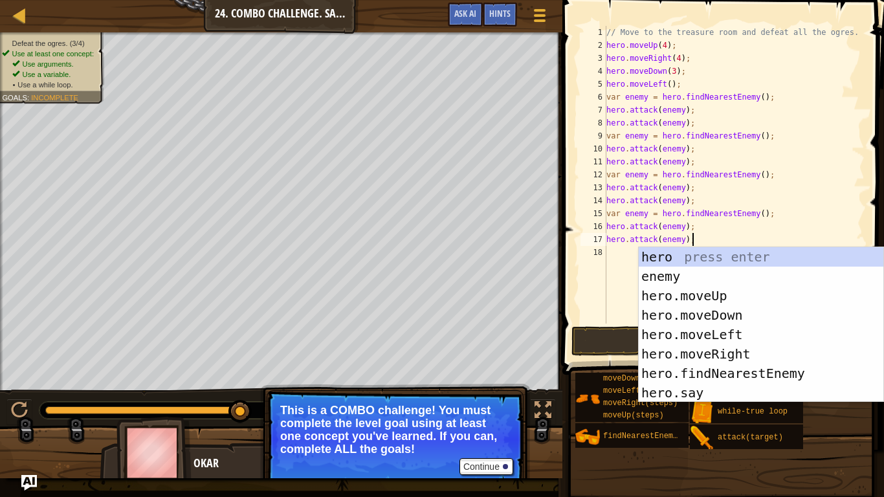
click at [611, 274] on div "// Move to the treasure room and defeat all the ogres. hero . moveUp ( 4 ) ; he…" at bounding box center [734, 188] width 261 height 324
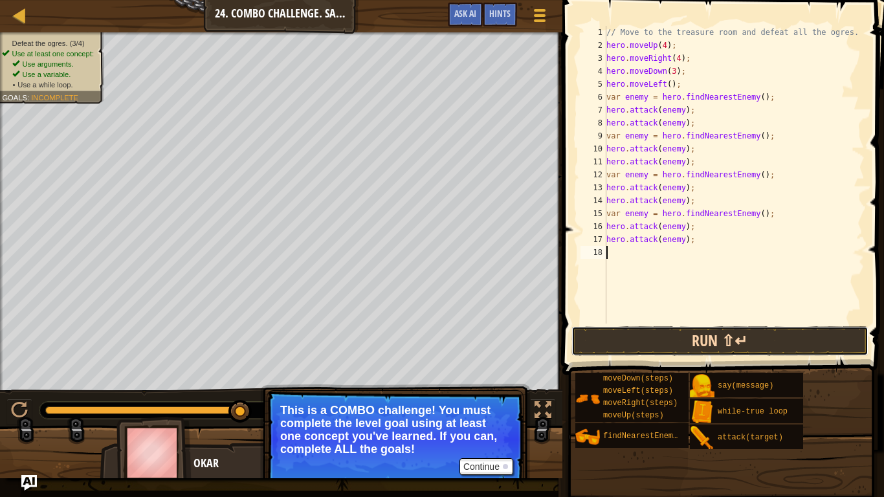
click at [634, 355] on button "Run ⇧↵" at bounding box center [719, 341] width 297 height 30
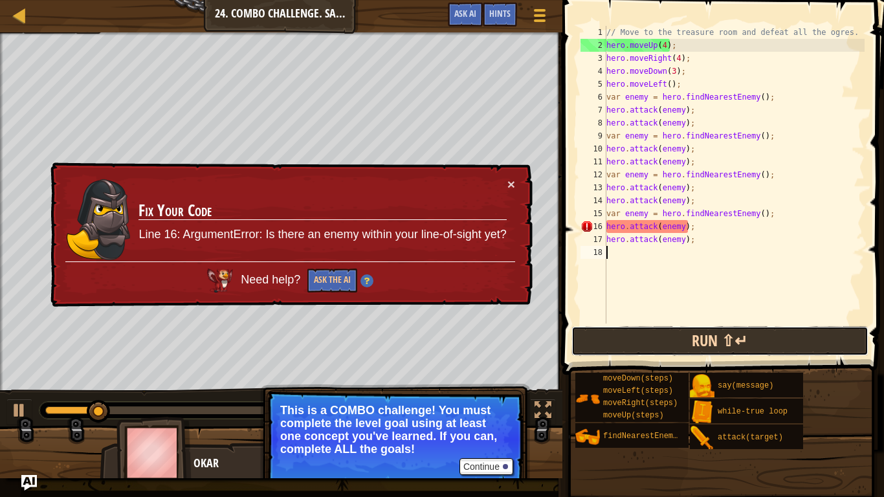
click at [634, 355] on button "Run ⇧↵" at bounding box center [719, 341] width 297 height 30
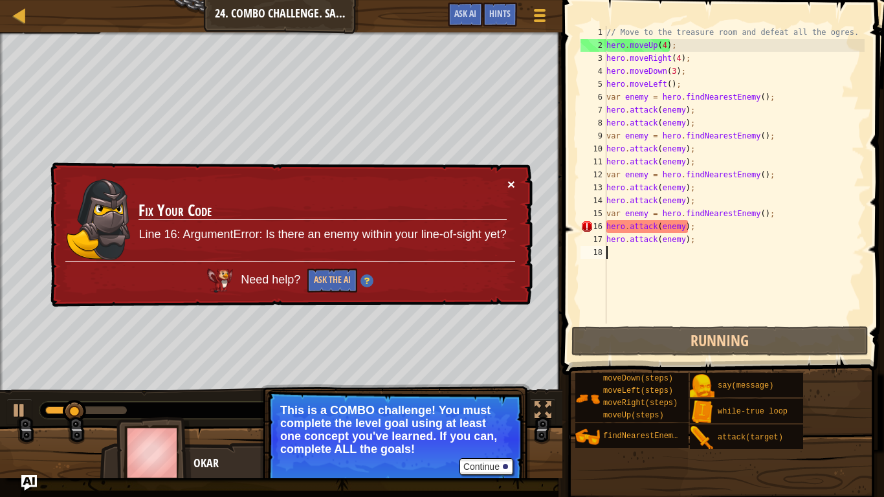
click at [513, 183] on button "×" at bounding box center [511, 186] width 8 height 14
click at [515, 179] on div "× Fix Your Code Line 16: ArgumentError: Is there an enemy within your line-of-s…" at bounding box center [290, 235] width 485 height 148
click at [514, 182] on button "×" at bounding box center [512, 188] width 8 height 14
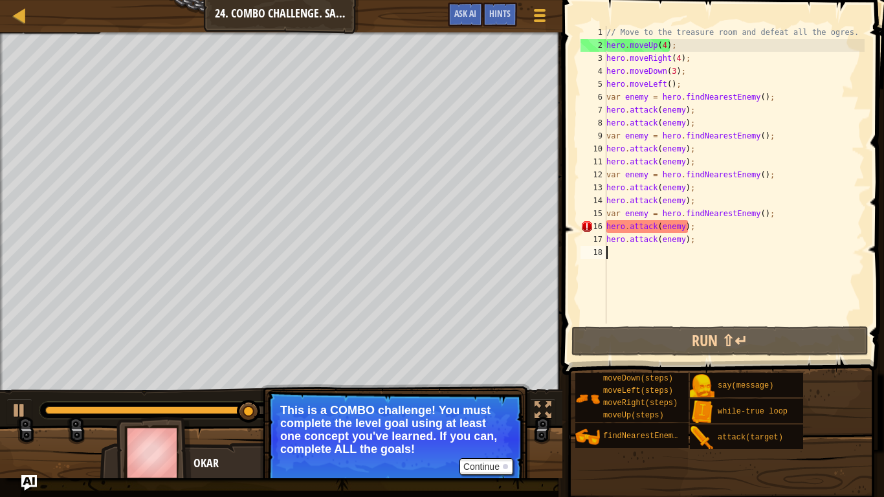
click at [696, 199] on div "// Move to the treasure room and defeat all the ogres. hero . moveUp ( 4 ) ; he…" at bounding box center [734, 188] width 261 height 324
type textarea "hero.attack(enemy);"
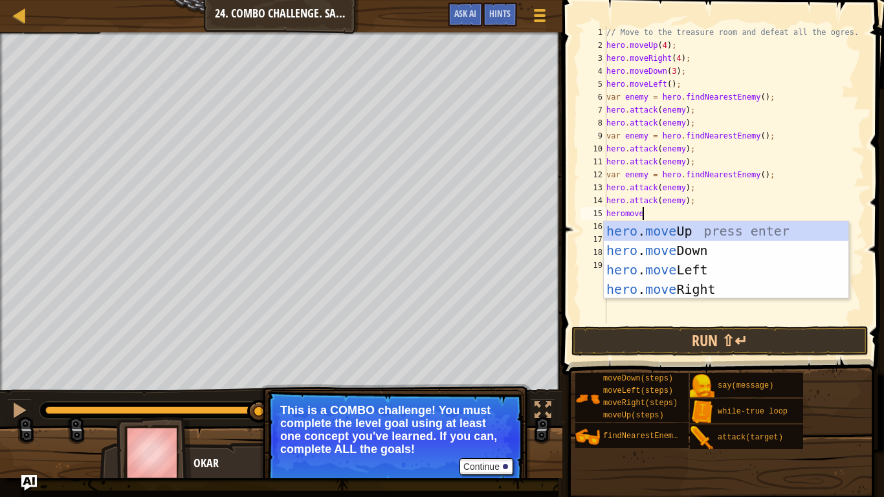
type textarea "heromovel"
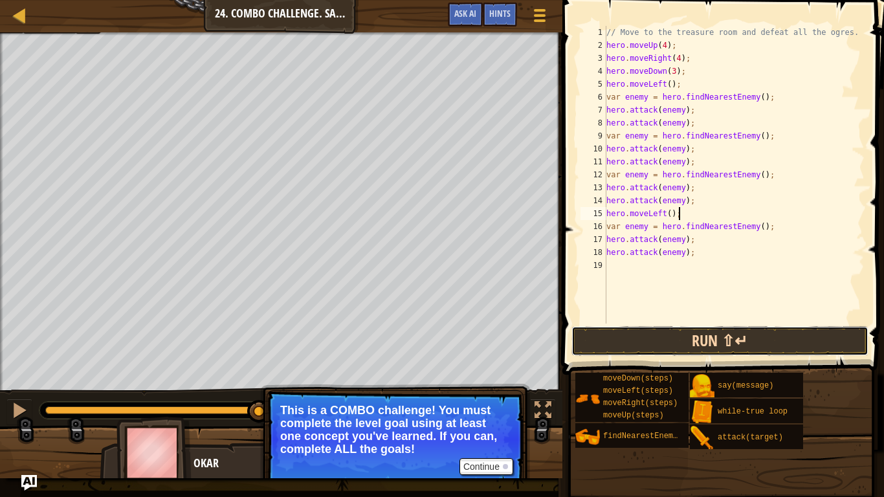
click at [656, 348] on button "Run ⇧↵" at bounding box center [719, 341] width 297 height 30
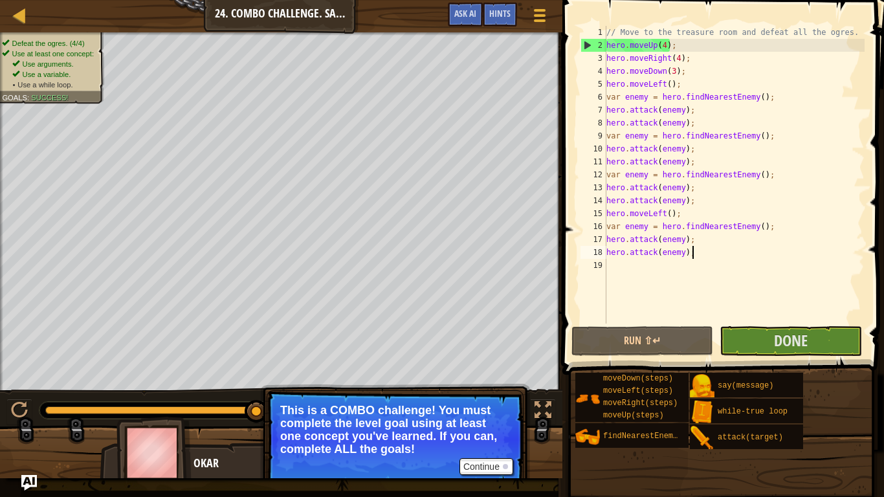
click at [700, 258] on div "// Move to the treasure room and defeat all the ogres. hero . moveUp ( 4 ) ; he…" at bounding box center [734, 188] width 261 height 324
type textarea "hero.attack(enemy);"
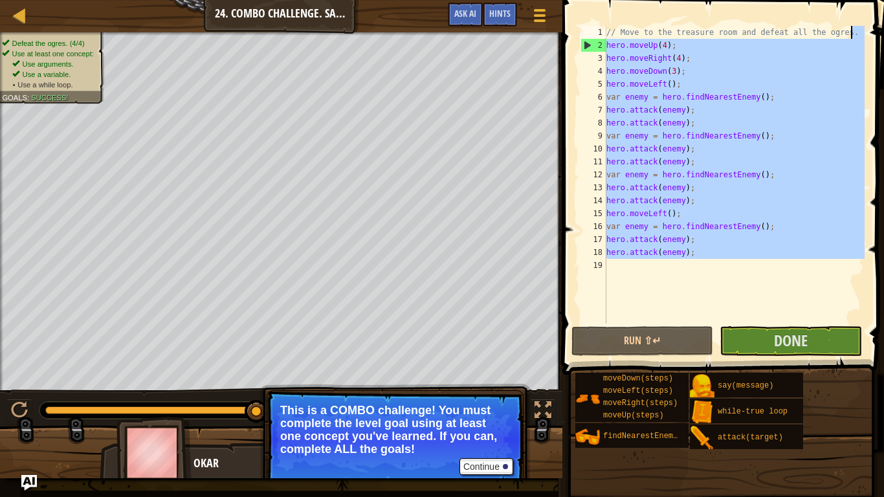
type textarea "hero.moveUp(4); hero.moveRight(4);"
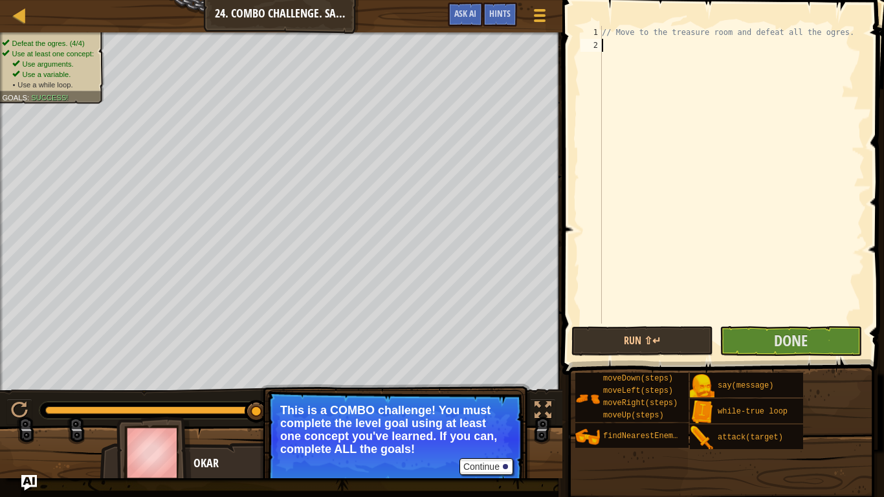
type textarea "l"
type textarea "while(true) {"
type textarea "}"
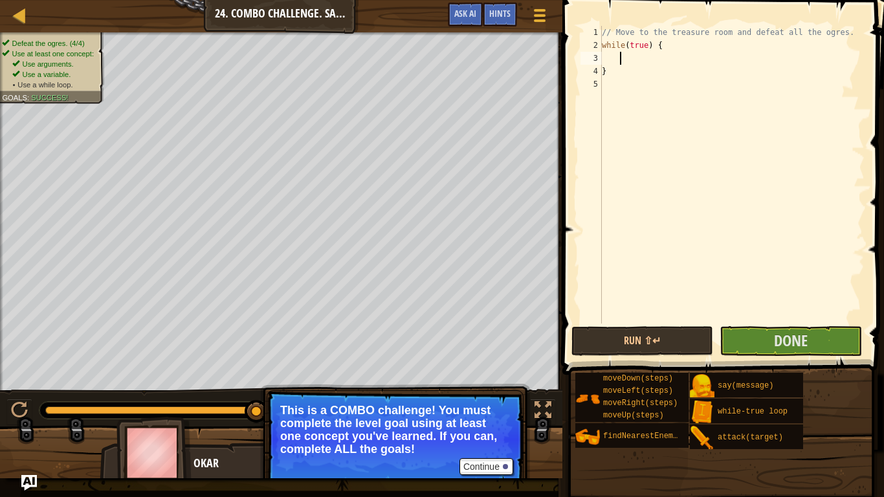
type textarea "}"
type textarea "while(true) {"
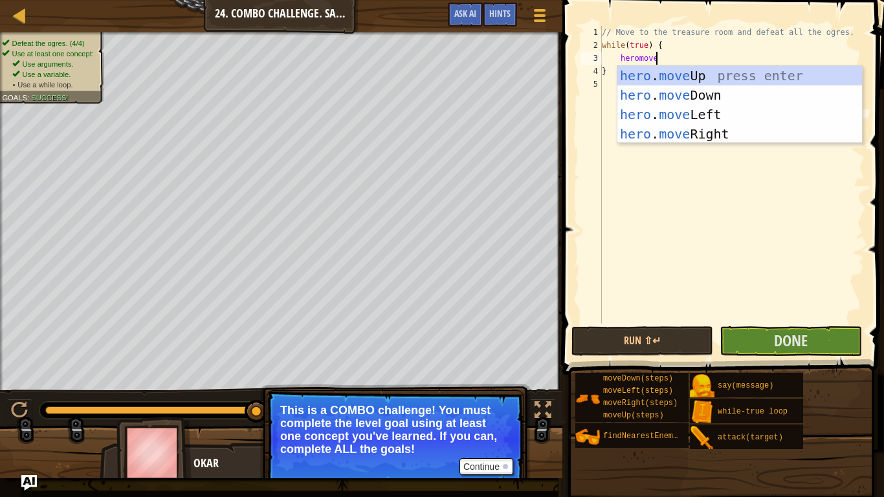
scroll to position [6, 7]
type textarea "heromover"
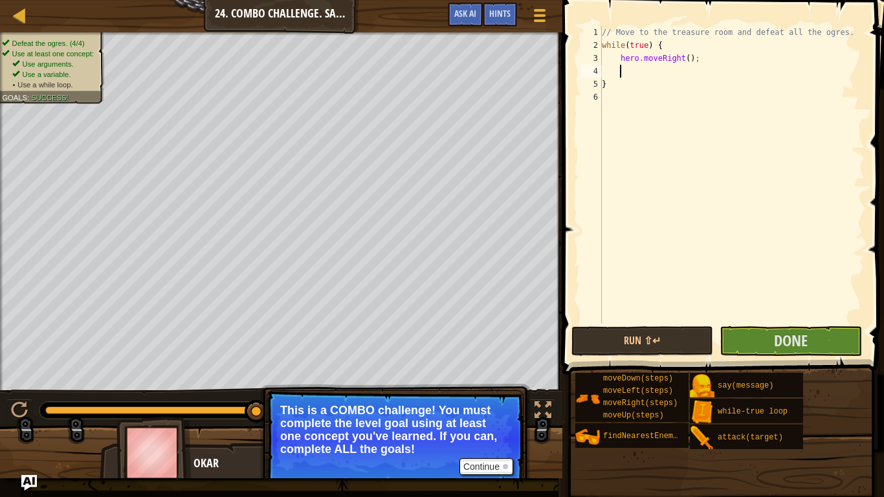
scroll to position [6, 2]
type textarea "hero.moveRight(4);"
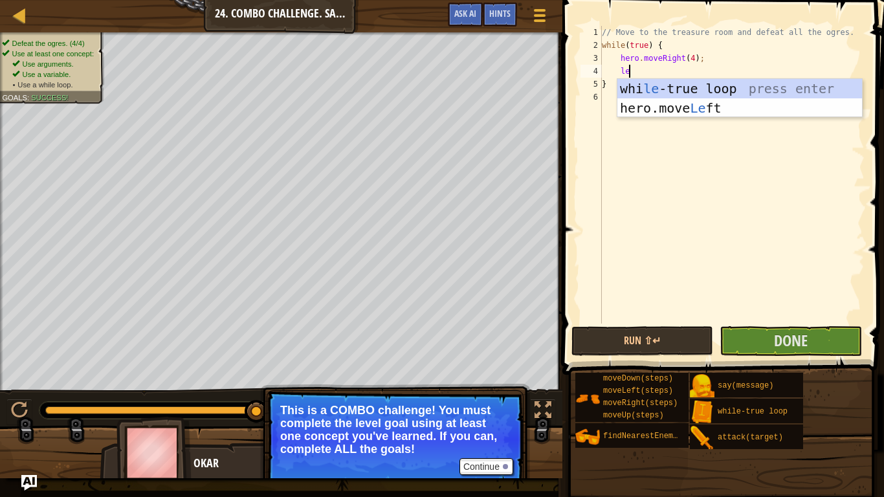
type textarea "lef"
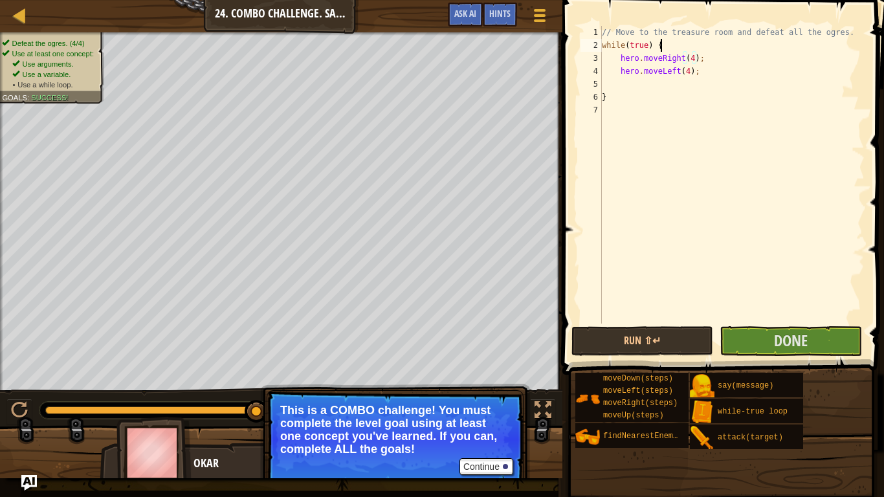
scroll to position [6, 8]
type textarea "hero.moveLeft(4);"
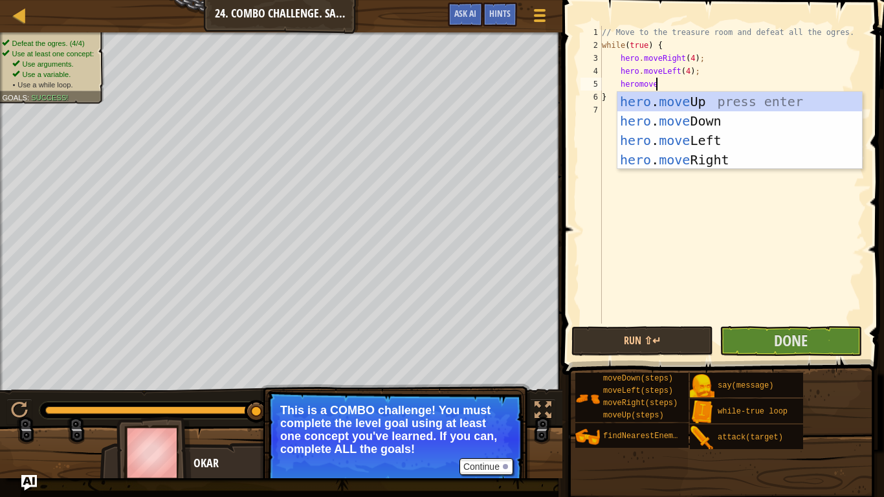
type textarea "heromoved"
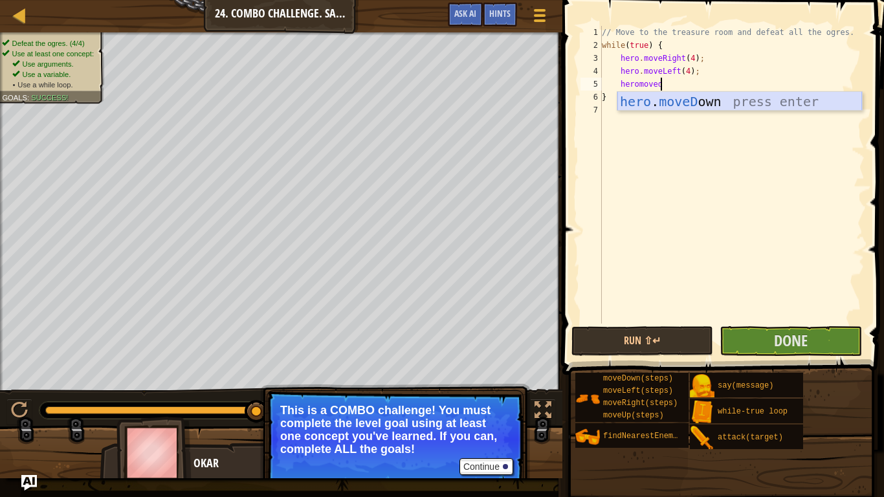
click at [713, 100] on div "hero . moveD own press enter" at bounding box center [739, 121] width 245 height 58
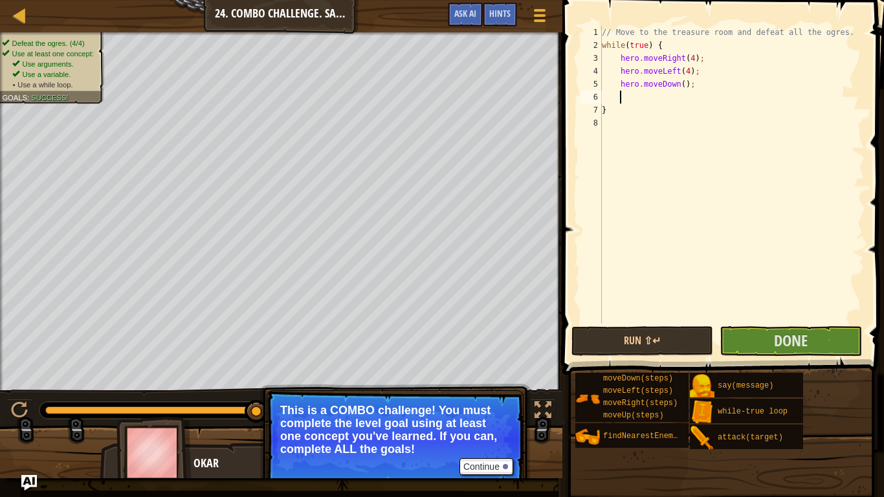
click at [687, 86] on div "// Move to the treasure room and defeat all the ogres. while ( true ) { hero . …" at bounding box center [731, 188] width 265 height 324
click at [676, 86] on div "// Move to the treasure room and defeat all the ogres. while ( true ) { hero . …" at bounding box center [731, 188] width 265 height 324
click at [685, 83] on div "// Move to the treasure room and defeat all the ogres. while ( true ) { hero . …" at bounding box center [731, 188] width 265 height 324
type textarea "hero.moveDown(3);"
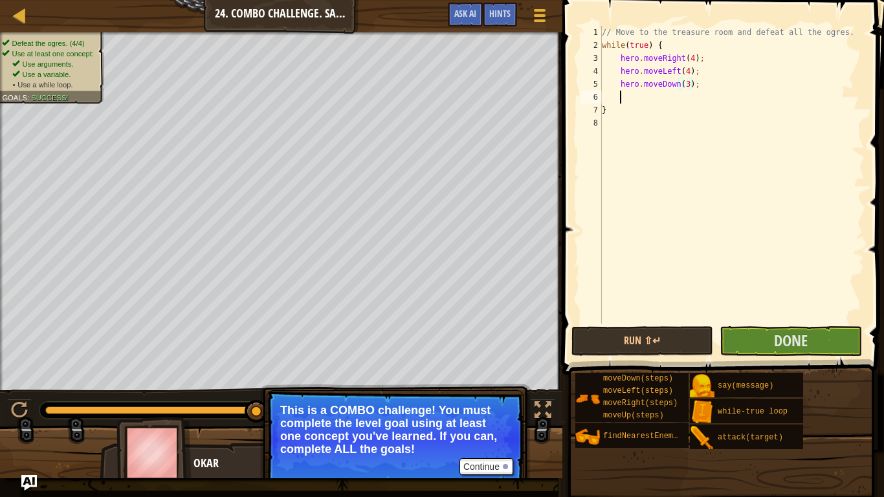
click at [680, 97] on div "// Move to the treasure room and defeat all the ogres. while ( true ) { hero . …" at bounding box center [731, 188] width 265 height 324
click at [679, 337] on button "Run ⇧↵" at bounding box center [642, 341] width 142 height 30
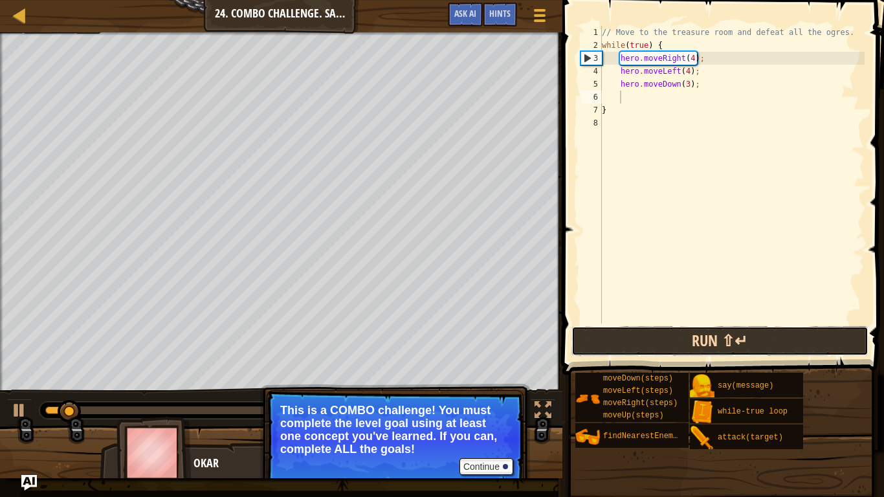
click at [623, 340] on button "Run ⇧↵" at bounding box center [719, 341] width 297 height 30
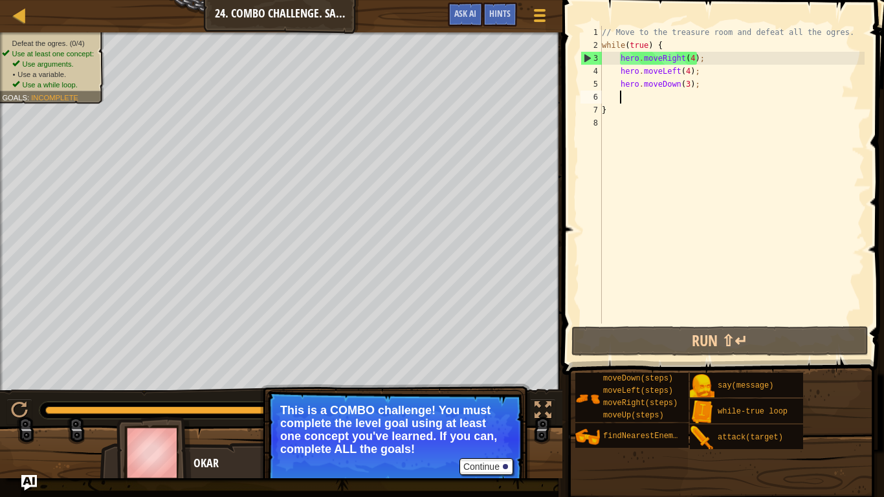
drag, startPoint x: 99, startPoint y: 413, endPoint x: 517, endPoint y: 412, distance: 418.1
click at [517, 412] on div "Defeat the ogres. (0/4) Use at least one concept: Use arguments. • Use a variab…" at bounding box center [442, 255] width 884 height 446
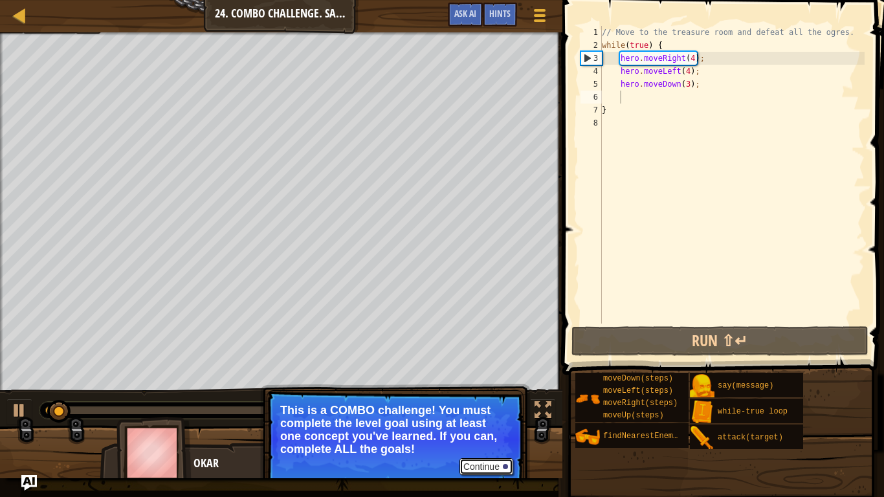
click at [501, 418] on button "Continue" at bounding box center [487, 466] width 54 height 17
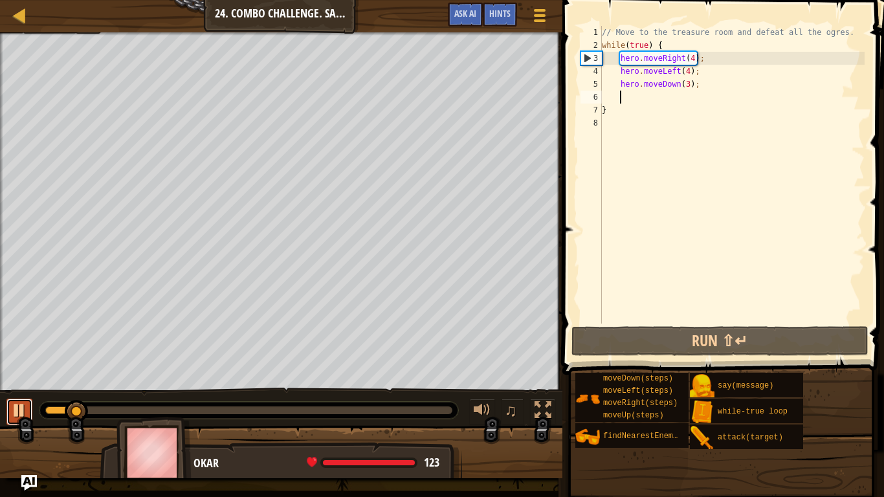
click at [23, 411] on div at bounding box center [19, 410] width 17 height 17
drag, startPoint x: 663, startPoint y: 56, endPoint x: 682, endPoint y: 58, distance: 18.3
click at [682, 58] on div "// Move to the treasure room and defeat all the ogres. while ( true ) { hero . …" at bounding box center [731, 188] width 265 height 324
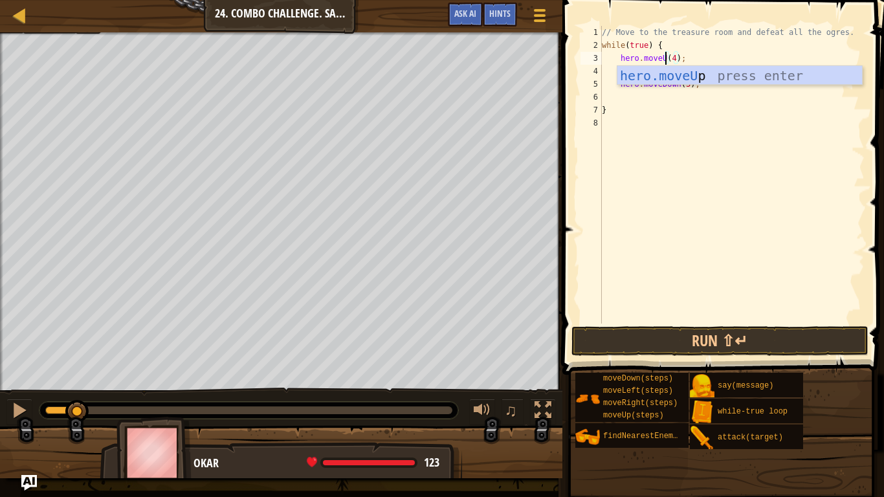
type textarea "hero.moveUp(4);"
click at [751, 169] on div "// Move to the treasure room and defeat all the ogres. while ( true ) { hero . …" at bounding box center [731, 188] width 265 height 324
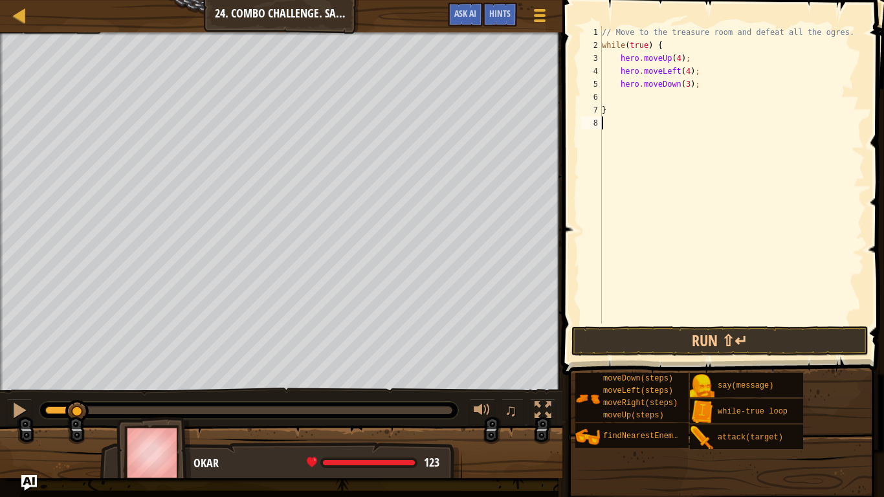
scroll to position [6, 0]
click at [665, 71] on div "// Move to the treasure room and defeat all the ogres. while ( true ) { hero . …" at bounding box center [731, 188] width 265 height 324
drag, startPoint x: 660, startPoint y: 71, endPoint x: 676, endPoint y: 72, distance: 15.5
click at [676, 72] on div "// Move to the treasure room and defeat all the ogres. while ( true ) { hero . …" at bounding box center [731, 188] width 265 height 324
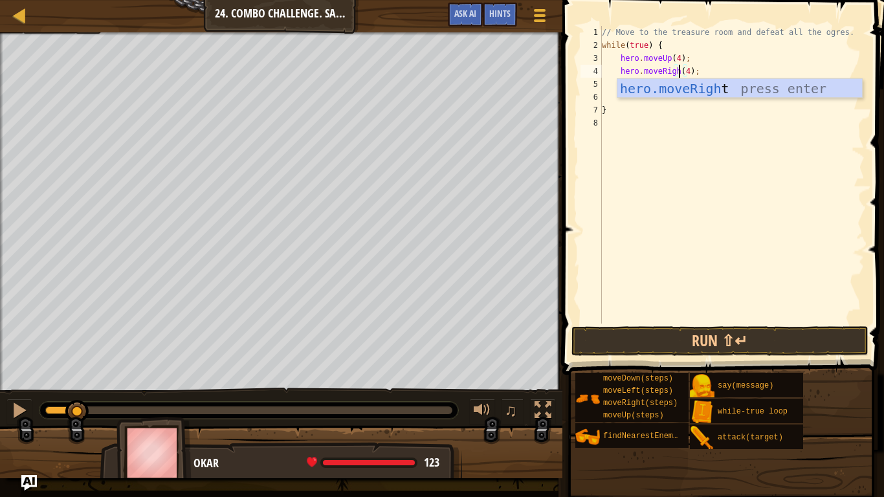
type textarea "hero.moveRight(4);"
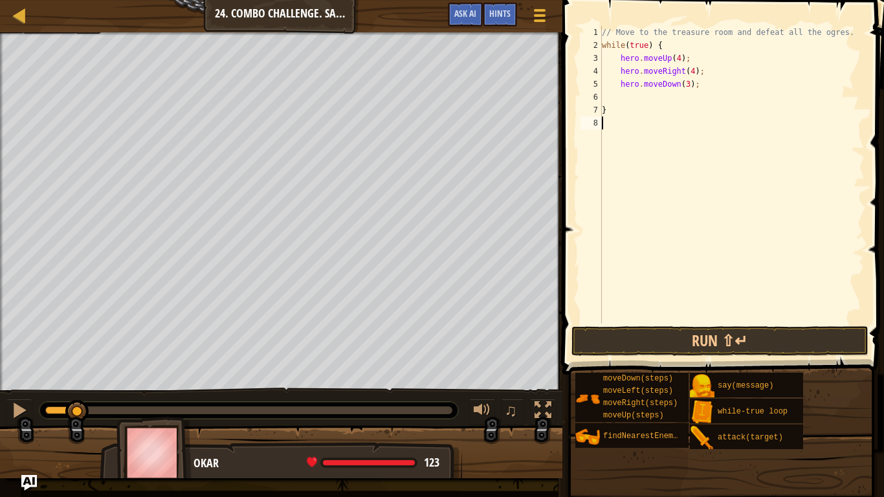
click at [690, 118] on div "// Move to the treasure room and defeat all the ogres. while ( true ) { hero . …" at bounding box center [731, 188] width 265 height 324
click at [663, 86] on div "// Move to the treasure room and defeat all the ogres. while ( true ) { hero . …" at bounding box center [731, 188] width 265 height 324
type textarea "hero.moveDown(3);"
click at [643, 336] on button "Run ⇧↵" at bounding box center [719, 341] width 297 height 30
